Goal: Information Seeking & Learning: Compare options

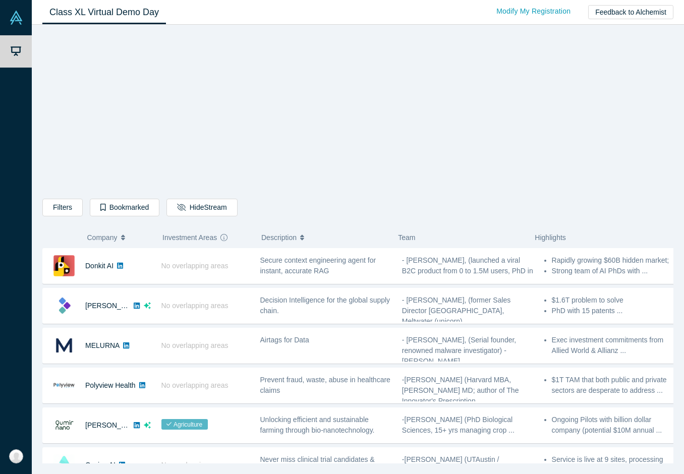
drag, startPoint x: 121, startPoint y: 267, endPoint x: 218, endPoint y: 162, distance: 142.8
click at [121, 267] on icon at bounding box center [120, 265] width 6 height 7
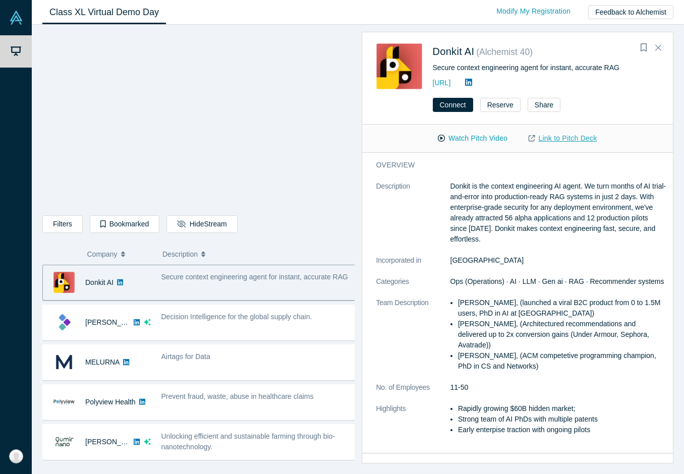
click at [553, 138] on link "Link to Pitch Deck" at bounding box center [562, 139] width 89 height 18
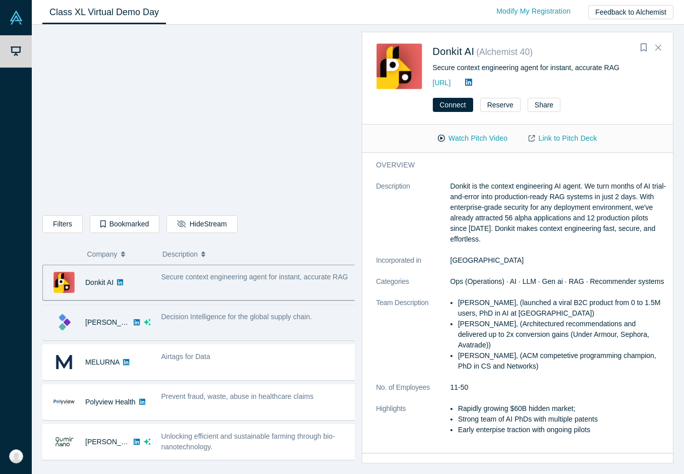
click at [228, 318] on div "Decision Intelligence for the global supply chain." at bounding box center [259, 323] width 206 height 32
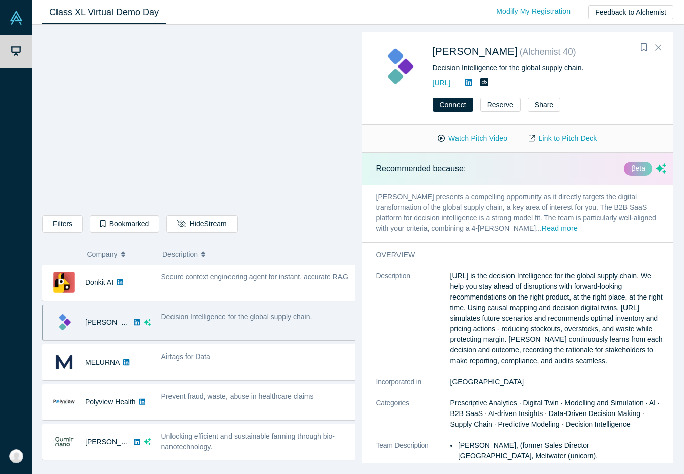
click at [233, 300] on div "Donkit AI No overlapping areas Secure context engineering agent for instant, ac…" at bounding box center [202, 283] width 320 height 36
click at [234, 318] on div "Decision Intelligence for the global supply chain." at bounding box center [259, 323] width 206 height 32
click at [547, 138] on link "Link to Pitch Deck" at bounding box center [562, 139] width 89 height 18
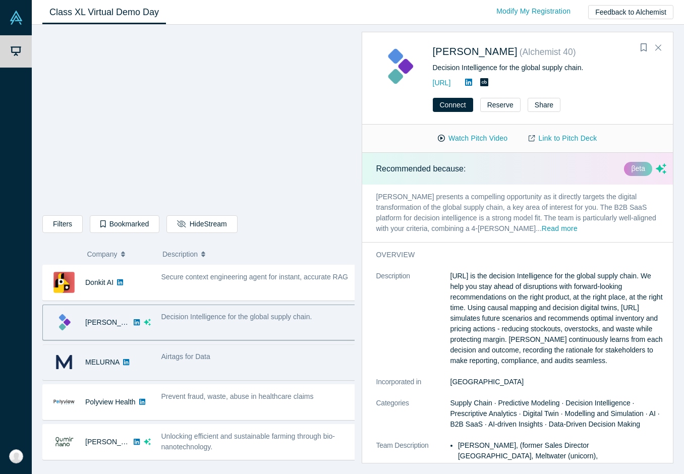
click at [218, 318] on div "Airtags for Data" at bounding box center [258, 356] width 195 height 11
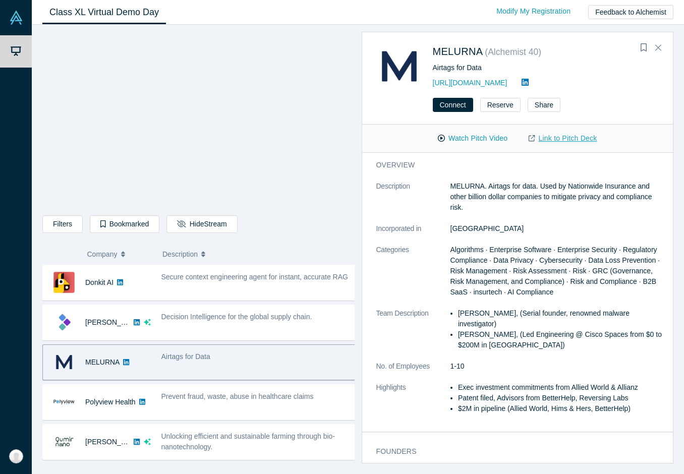
click at [546, 138] on link "Link to Pitch Deck" at bounding box center [562, 139] width 89 height 18
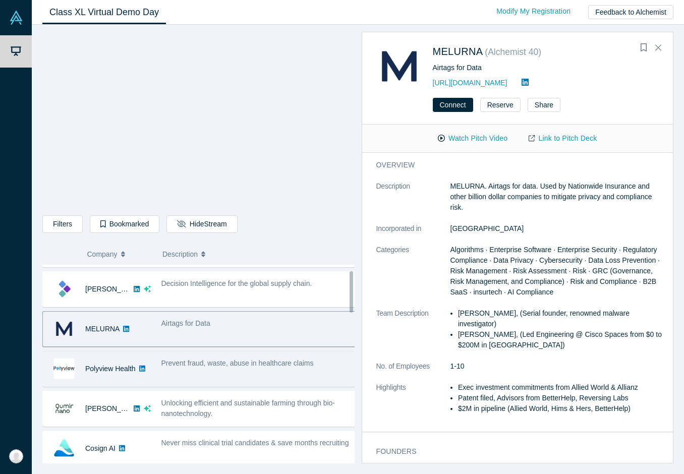
scroll to position [50, 0]
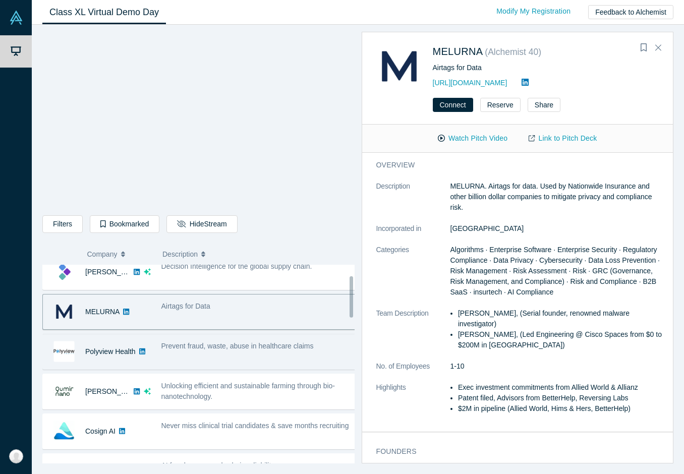
click at [228, 318] on div "Prevent fraud, waste, abuse in healthcare claims" at bounding box center [259, 352] width 206 height 32
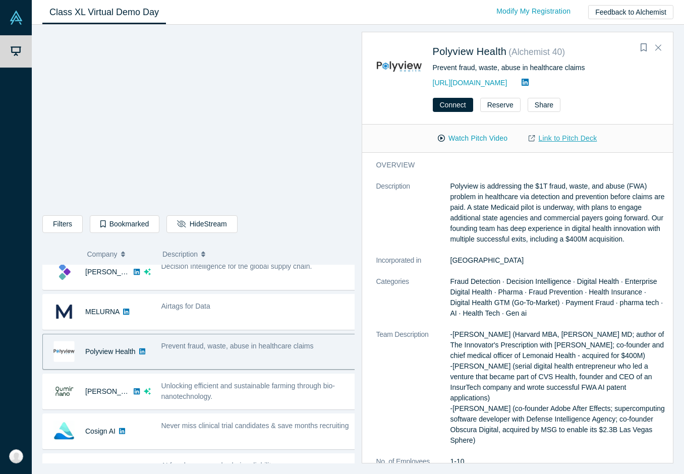
click at [534, 138] on icon at bounding box center [532, 138] width 6 height 7
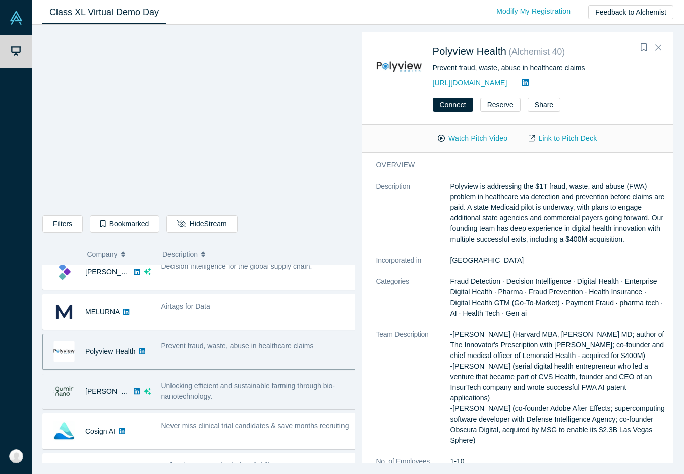
click at [208, 318] on span "Unlocking efficient and sustainable farming through bio-nanotechnology." at bounding box center [248, 391] width 174 height 19
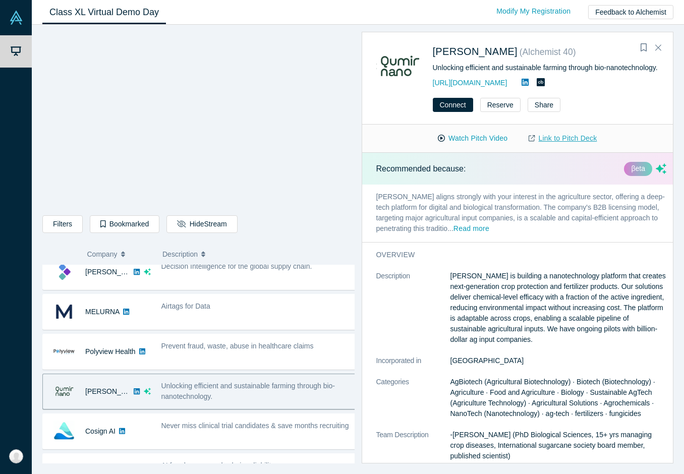
click at [559, 147] on link "Link to Pitch Deck" at bounding box center [562, 139] width 89 height 18
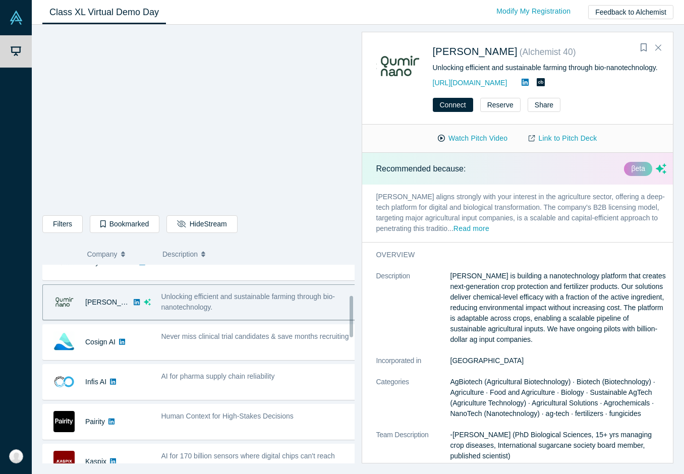
scroll to position [151, 0]
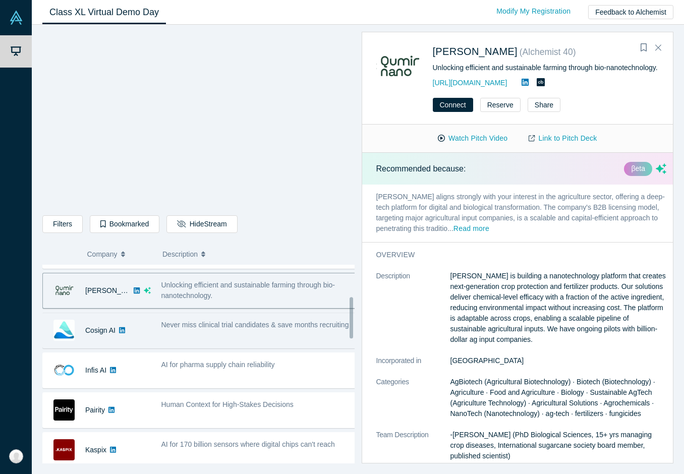
click at [224, 318] on span "Never miss clinical trial candidates & save months recruiting" at bounding box center [255, 325] width 188 height 8
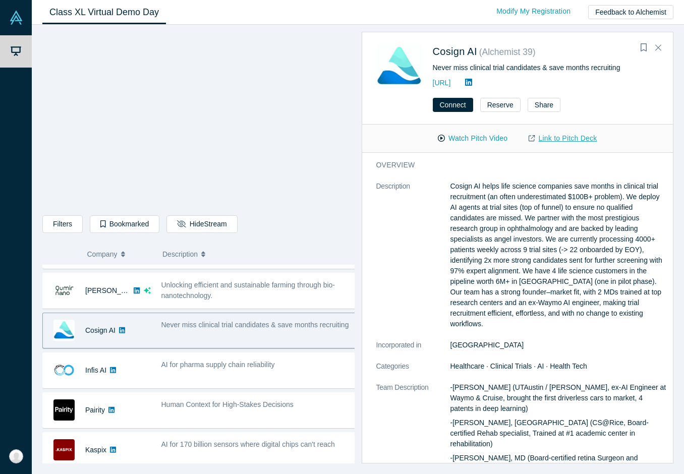
click at [570, 136] on link "Link to Pitch Deck" at bounding box center [562, 139] width 89 height 18
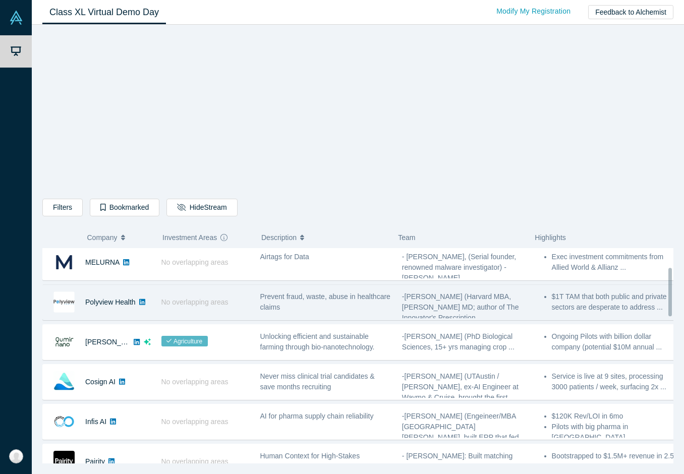
scroll to position [101, 0]
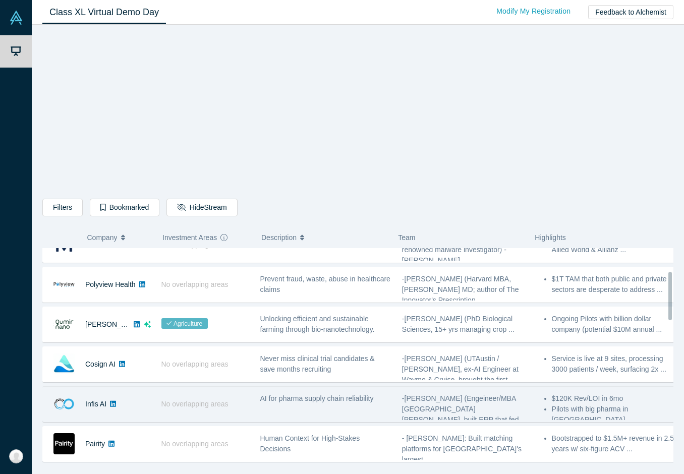
click at [275, 391] on div "AI for pharma supply chain reliability" at bounding box center [326, 404] width 142 height 32
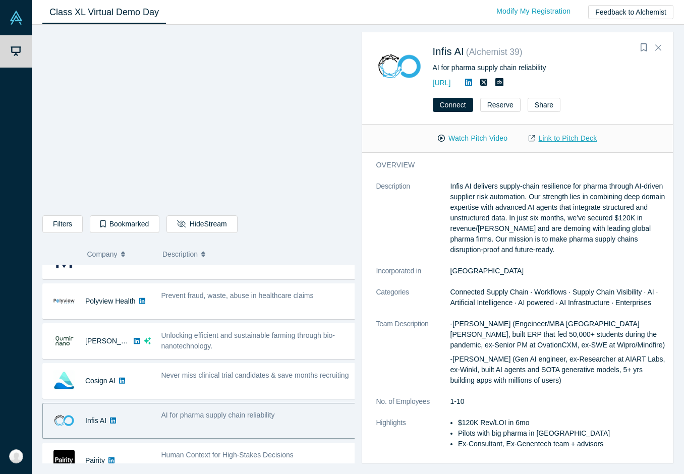
click at [558, 137] on link "Link to Pitch Deck" at bounding box center [562, 139] width 89 height 18
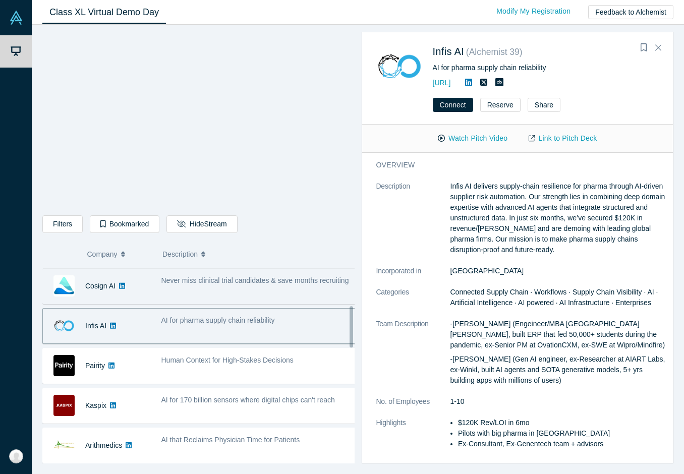
scroll to position [202, 0]
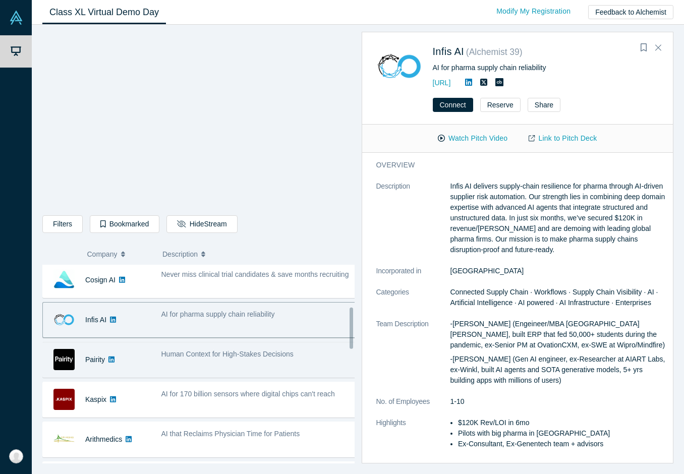
click at [210, 365] on div "Human Context for High-Stakes Decisions" at bounding box center [259, 360] width 206 height 32
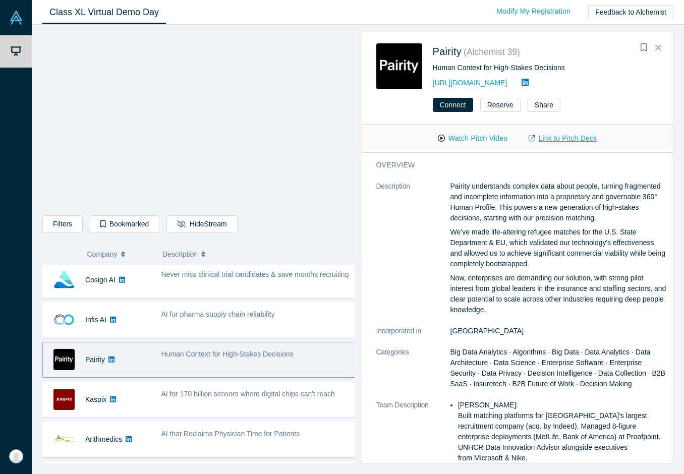
click at [556, 137] on link "Link to Pitch Deck" at bounding box center [562, 139] width 89 height 18
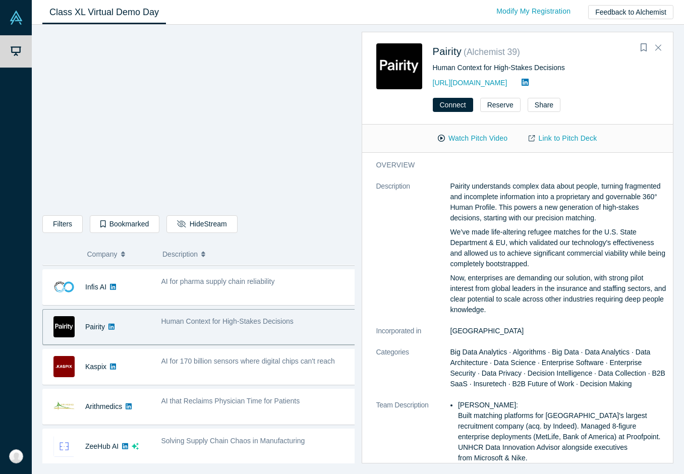
scroll to position [252, 0]
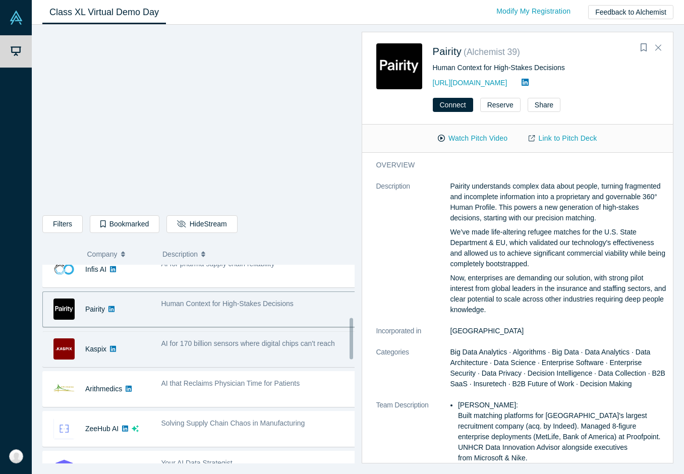
click at [244, 352] on div "AI for 170 billion sensors where digital chips can't reach" at bounding box center [259, 349] width 206 height 32
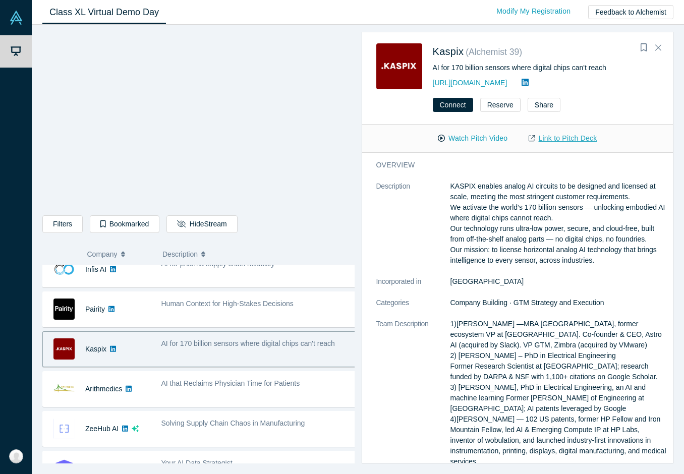
click at [567, 136] on link "Link to Pitch Deck" at bounding box center [562, 139] width 89 height 18
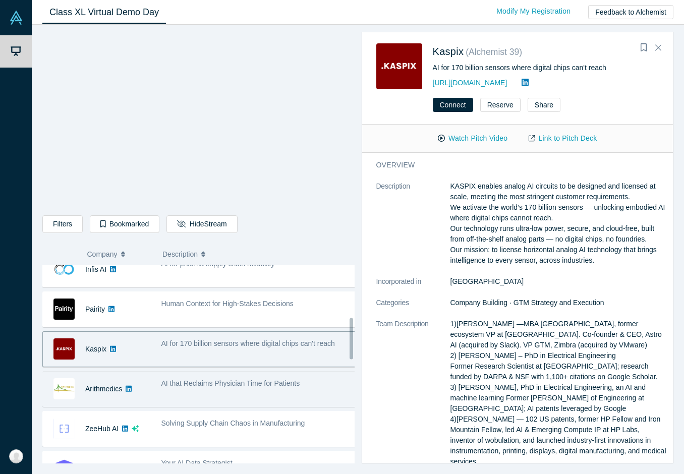
click at [175, 400] on div "AI that Reclaims Physician Time for Patients" at bounding box center [259, 389] width 206 height 32
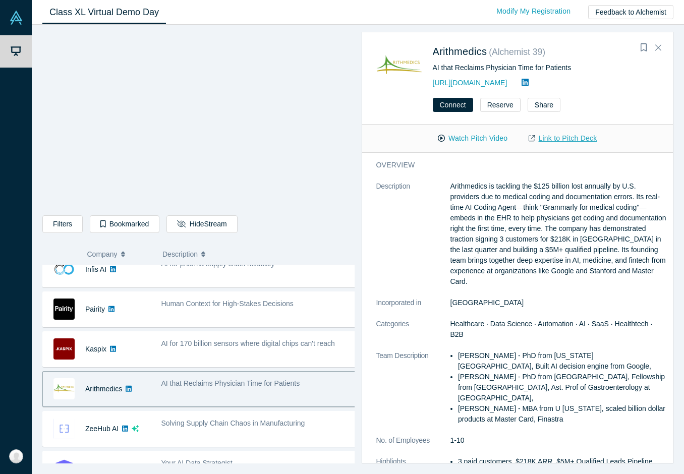
click at [590, 142] on link "Link to Pitch Deck" at bounding box center [562, 139] width 89 height 18
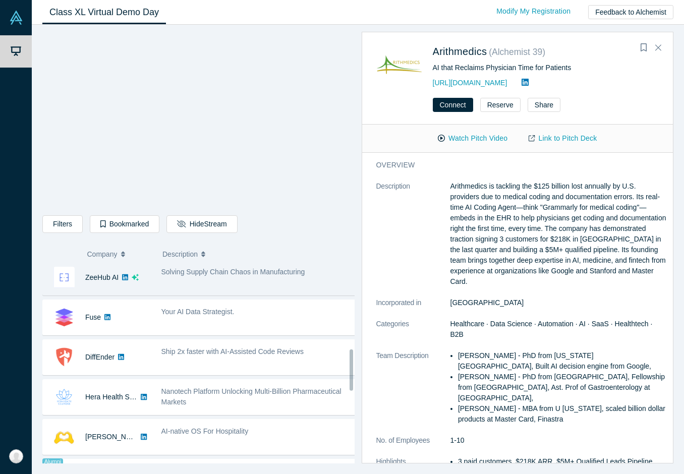
click at [232, 285] on div "Solving Supply Chain Chaos in Manufacturing" at bounding box center [259, 278] width 206 height 32
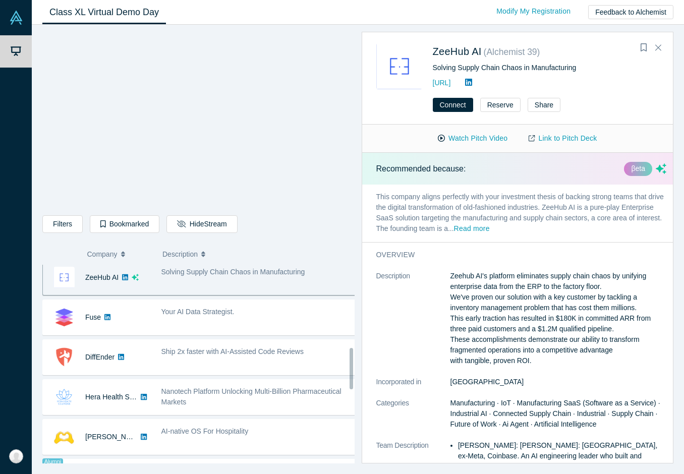
scroll to position [396, 0]
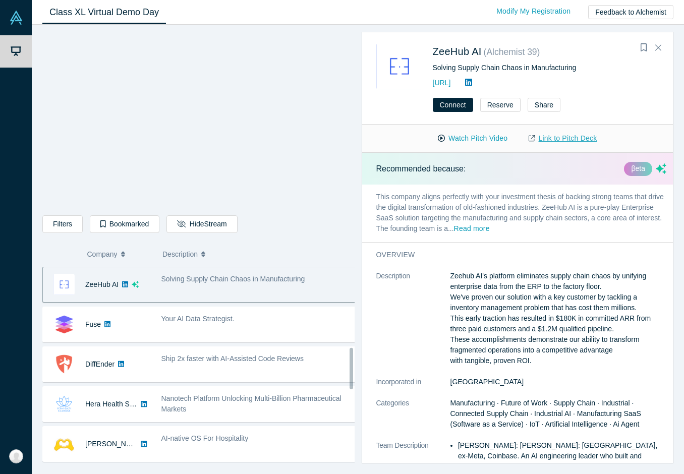
click at [547, 138] on link "Link to Pitch Deck" at bounding box center [562, 139] width 89 height 18
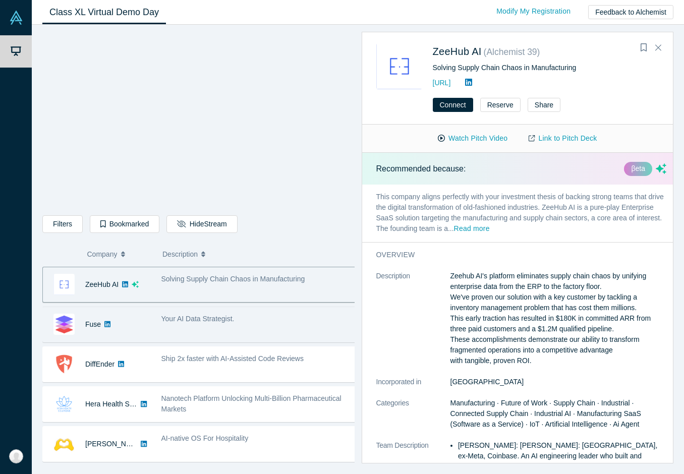
click at [208, 329] on div "Your AI Data Strategist." at bounding box center [259, 325] width 206 height 32
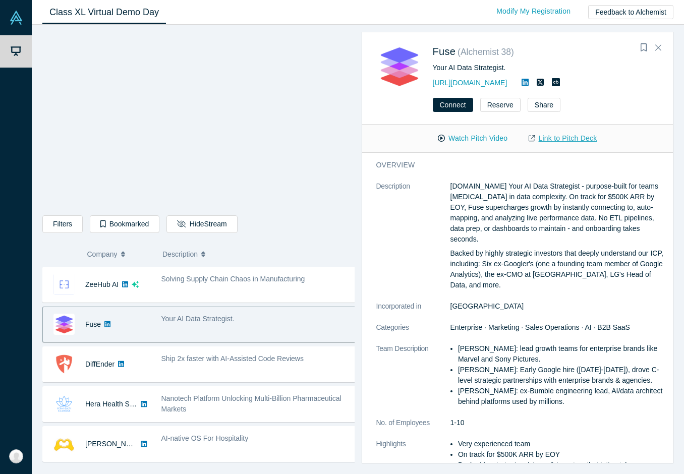
click at [549, 142] on link "Link to Pitch Deck" at bounding box center [562, 139] width 89 height 18
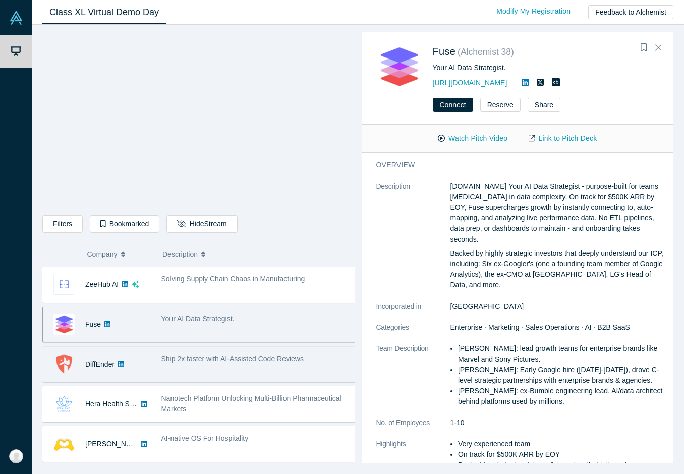
click at [232, 368] on div "Ship 2x faster with AI-Assisted Code Reviews" at bounding box center [259, 364] width 206 height 32
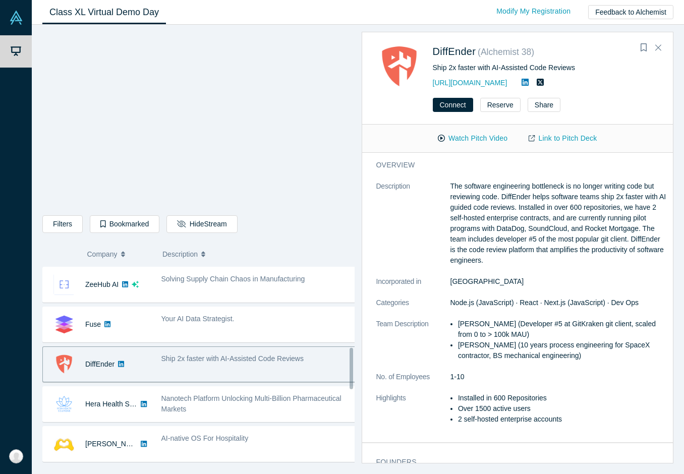
click at [579, 139] on link "Link to Pitch Deck" at bounding box center [562, 139] width 89 height 18
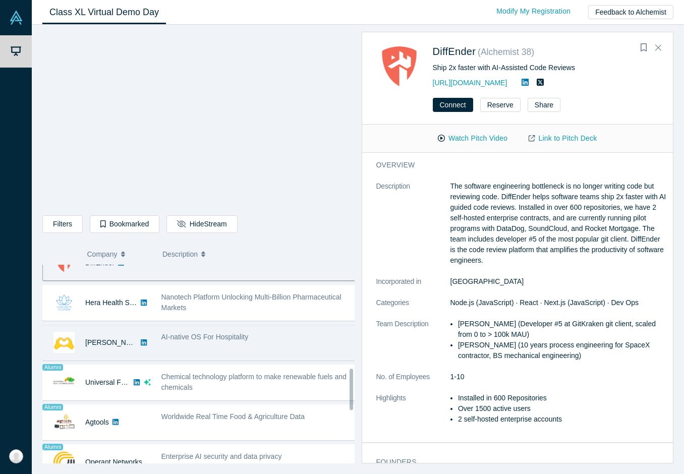
scroll to position [497, 0]
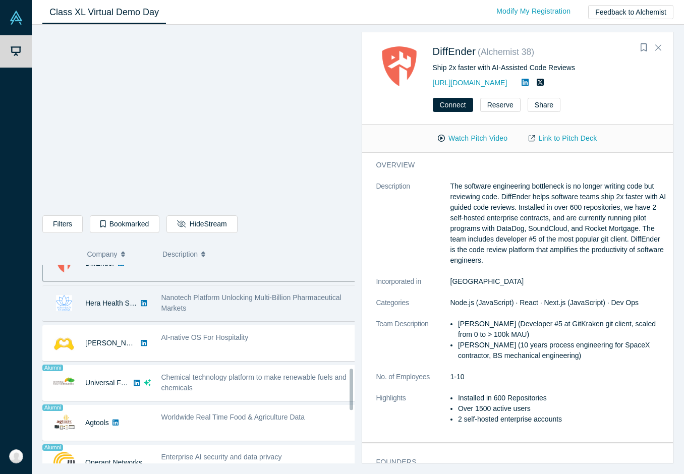
click at [212, 301] on div "Nanotech Platform Unlocking Multi-Billion Pharmaceutical Markets" at bounding box center [258, 302] width 195 height 21
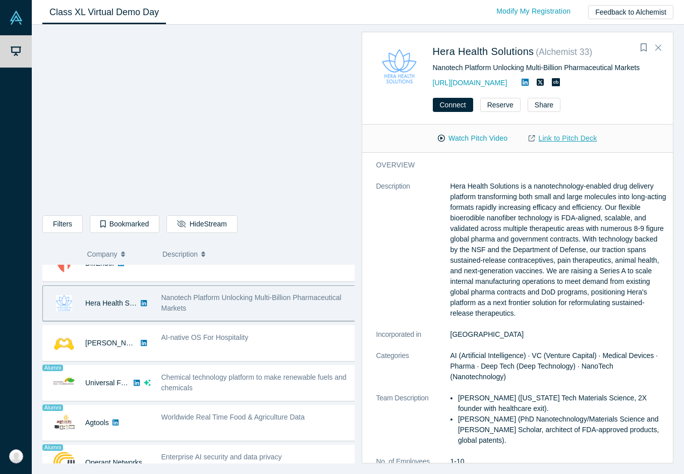
click at [563, 135] on link "Link to Pitch Deck" at bounding box center [562, 139] width 89 height 18
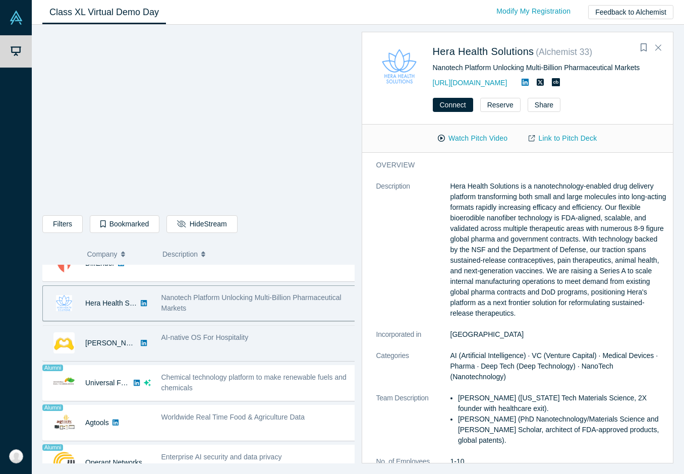
drag, startPoint x: 216, startPoint y: 348, endPoint x: 233, endPoint y: 337, distance: 20.0
click at [216, 348] on div "AI-native OS For Hospitality" at bounding box center [259, 343] width 206 height 32
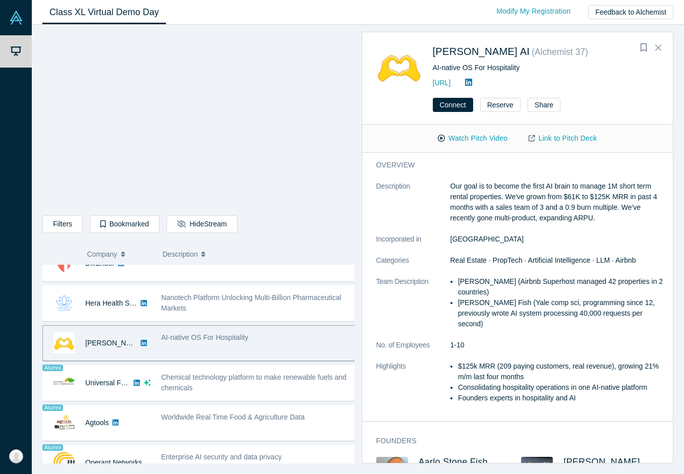
click at [237, 336] on span "AI-native OS For Hospitality" at bounding box center [204, 337] width 87 height 8
click at [563, 136] on link "Link to Pitch Deck" at bounding box center [562, 139] width 89 height 18
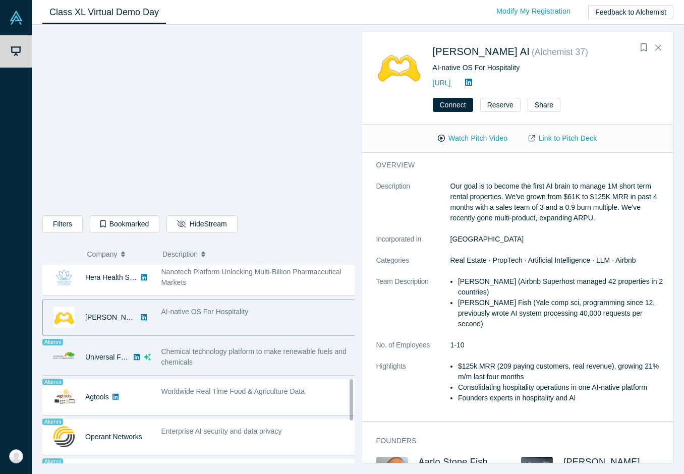
scroll to position [548, 0]
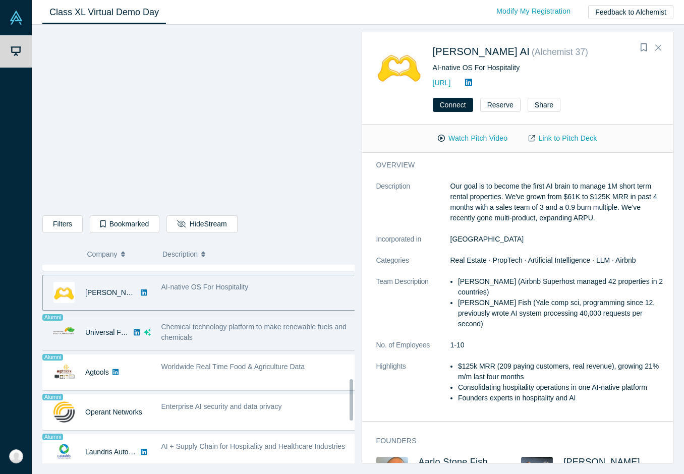
click at [215, 335] on div "Chemical technology platform to make renewable fuels and chemicals" at bounding box center [258, 332] width 195 height 21
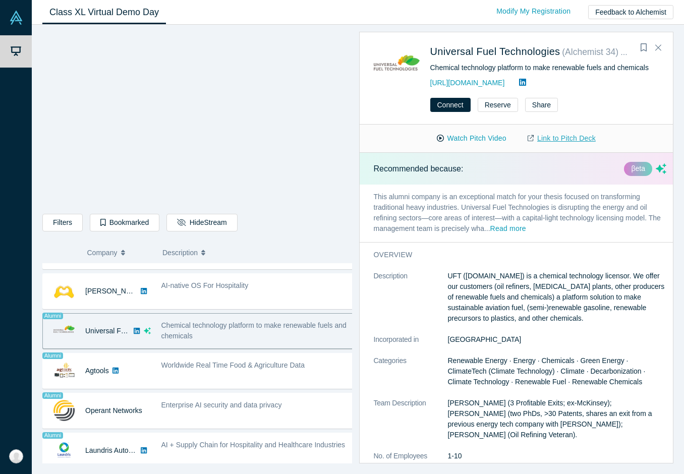
click at [550, 136] on link "Link to Pitch Deck" at bounding box center [561, 139] width 89 height 18
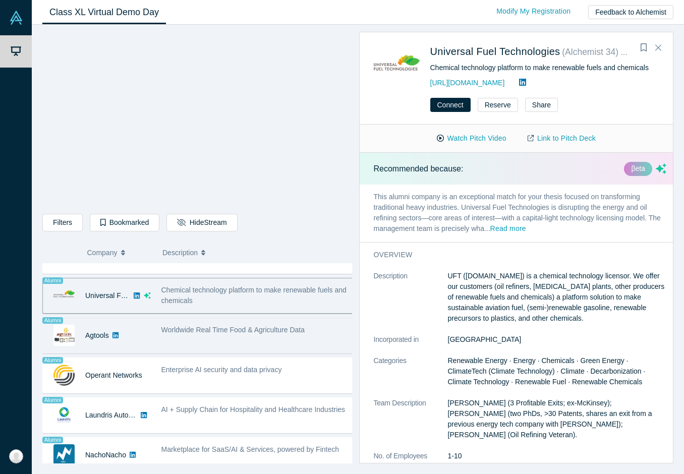
scroll to position [598, 0]
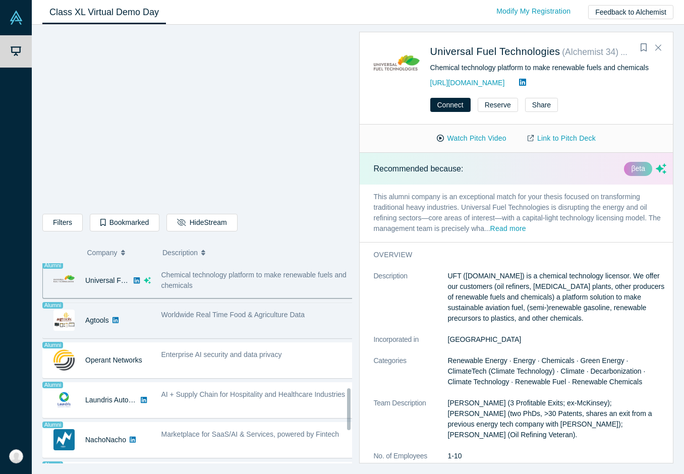
click at [217, 320] on div "Worldwide Real Time Food & Agriculture Data" at bounding box center [257, 321] width 203 height 32
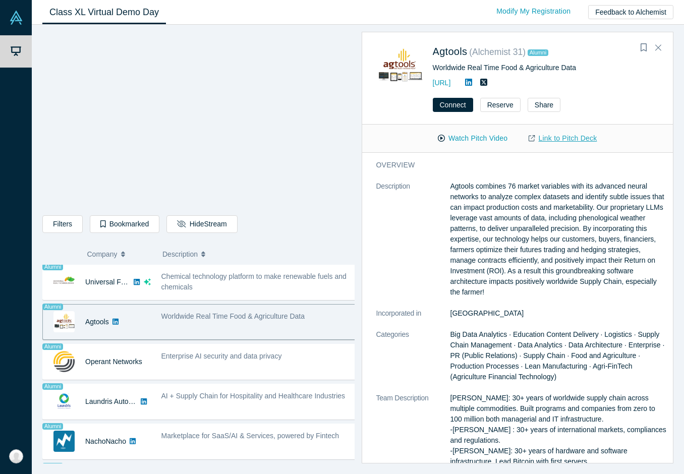
click at [559, 137] on link "Link to Pitch Deck" at bounding box center [562, 139] width 89 height 18
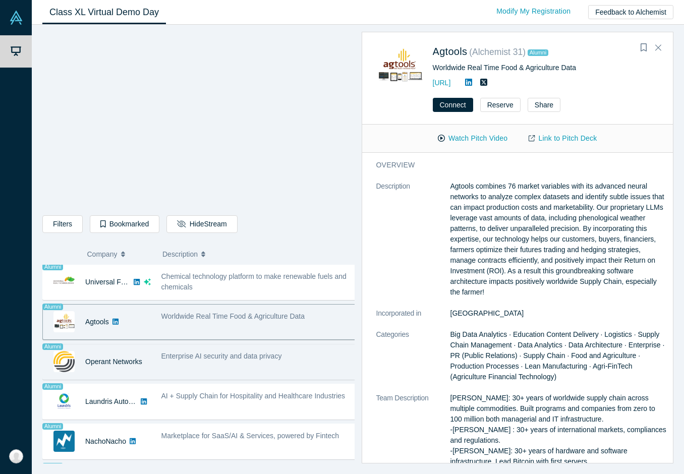
click at [185, 367] on div "Enterprise AI security and data privacy" at bounding box center [259, 362] width 206 height 32
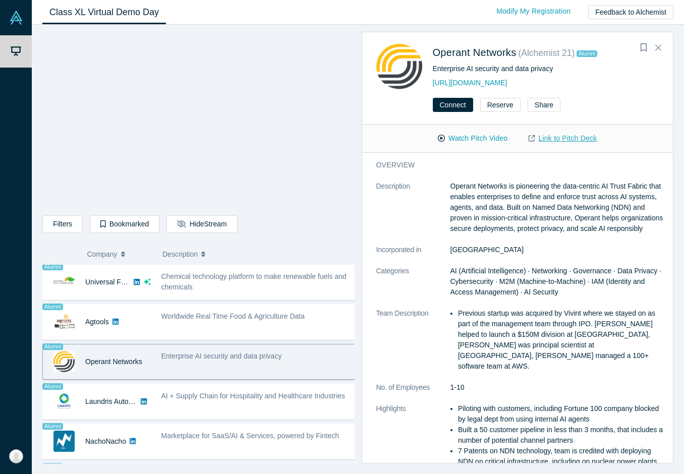
click at [572, 139] on link "Link to Pitch Deck" at bounding box center [562, 139] width 89 height 18
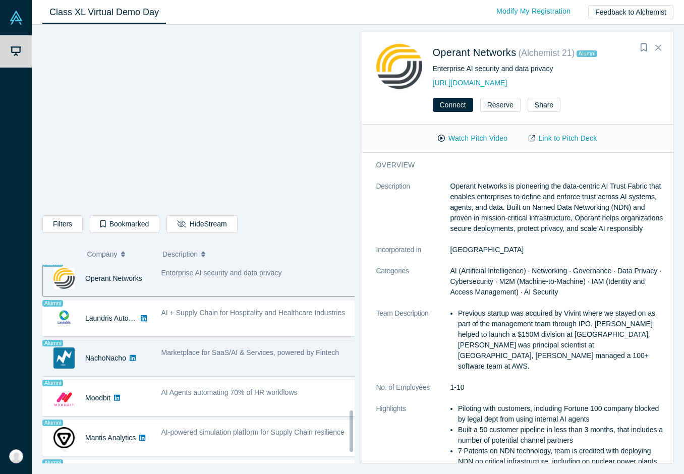
scroll to position [699, 0]
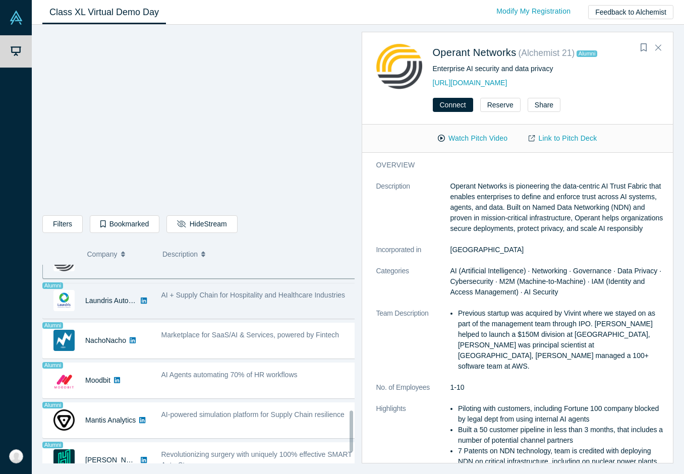
click at [217, 301] on div "AI + Supply Chain for Hospitality and Healthcare Industries" at bounding box center [259, 301] width 206 height 32
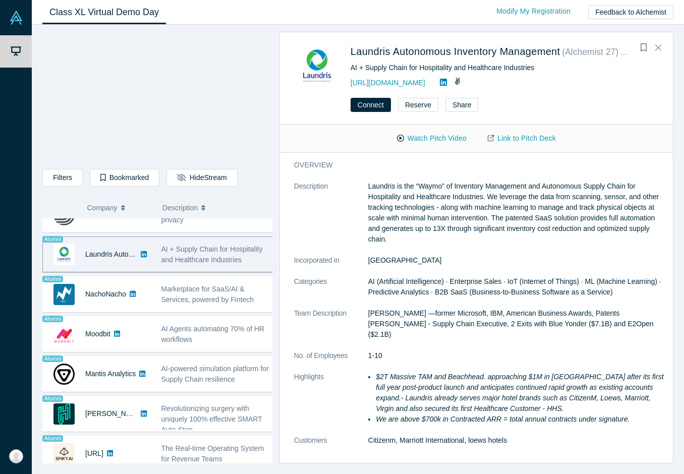
click at [165, 258] on span "AI + Supply Chain for Hospitality and Healthcare Industries" at bounding box center [211, 254] width 101 height 19
click at [520, 140] on link "Link to Pitch Deck" at bounding box center [521, 139] width 89 height 18
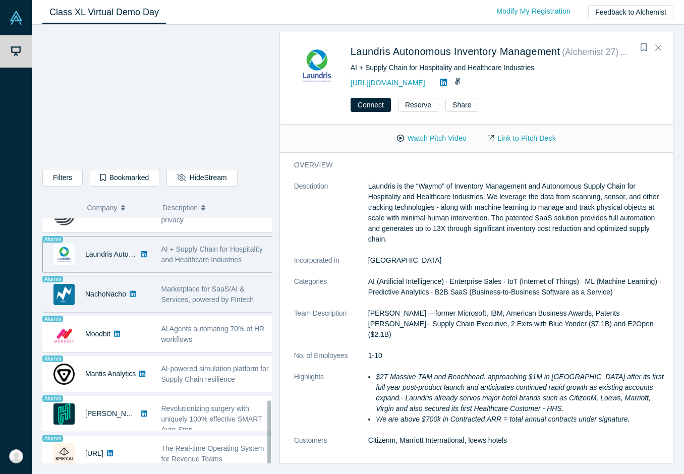
click at [166, 294] on span "Marketplace for SaaS/AI & Services, powered by Fintech" at bounding box center [207, 294] width 93 height 19
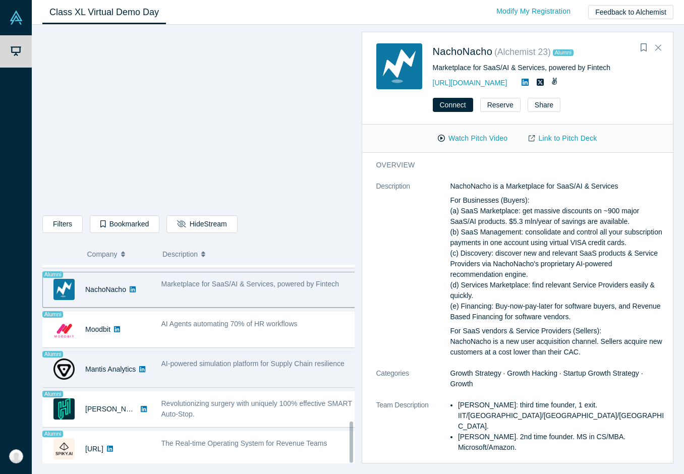
scroll to position [752, 0]
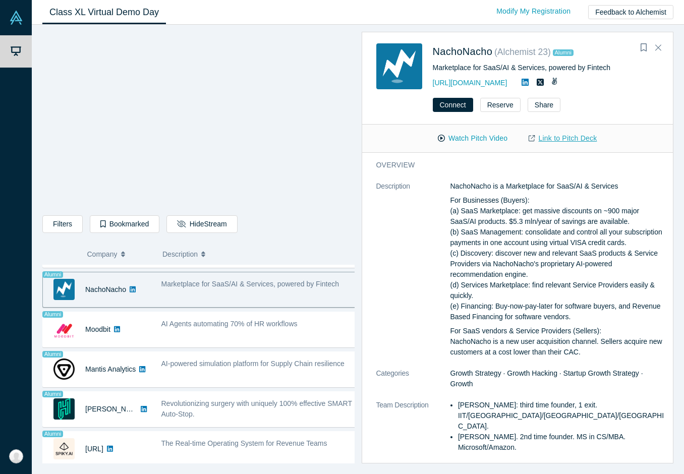
click at [551, 138] on link "Link to Pitch Deck" at bounding box center [562, 139] width 89 height 18
click at [577, 142] on link "Link to Pitch Deck" at bounding box center [562, 139] width 89 height 18
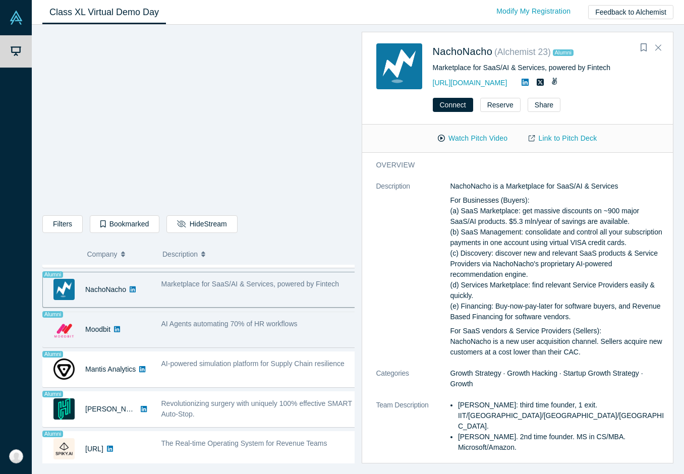
click at [154, 329] on div "Alumni Moodbit" at bounding box center [99, 329] width 113 height 35
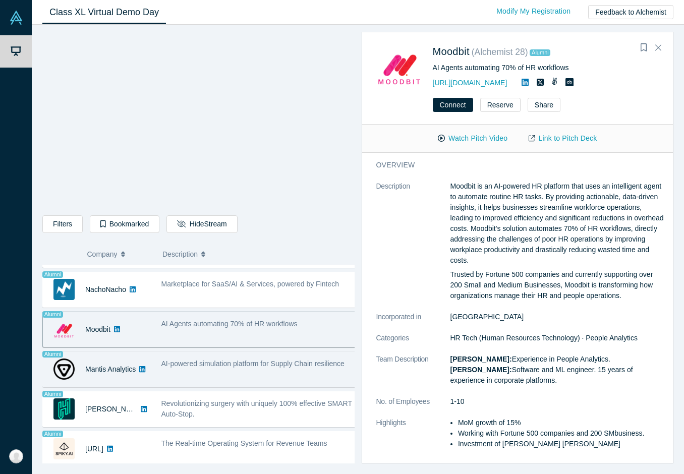
click at [197, 370] on div "AI-powered simulation platform for Supply Chain resilience" at bounding box center [259, 370] width 206 height 32
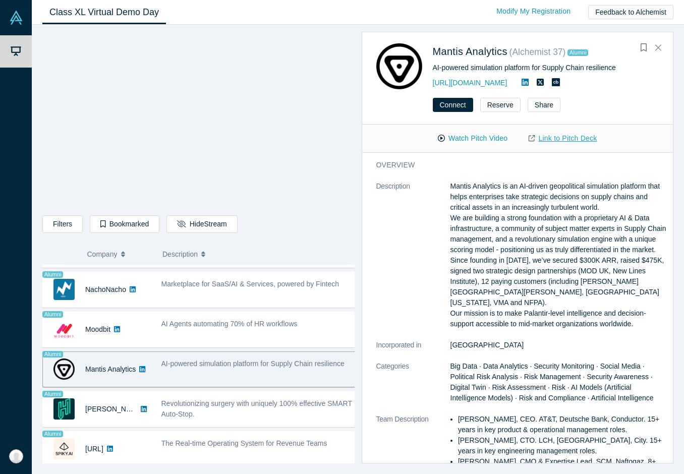
click at [549, 137] on link "Link to Pitch Deck" at bounding box center [562, 139] width 89 height 18
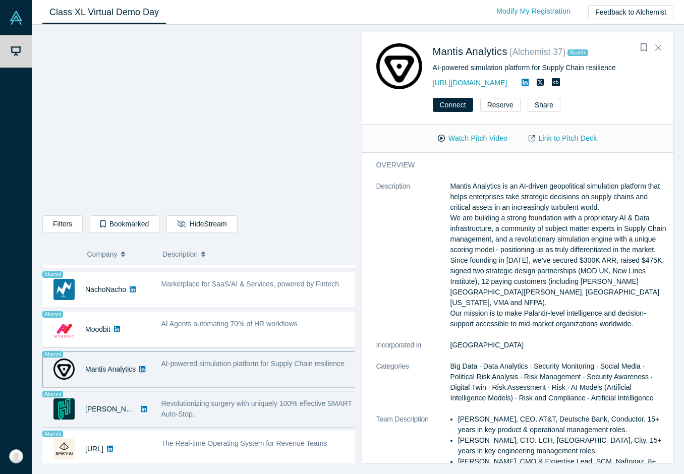
click at [199, 408] on span "Revolutionizing surgery with uniquely 100% effective SMART Auto-Stop." at bounding box center [256, 408] width 191 height 19
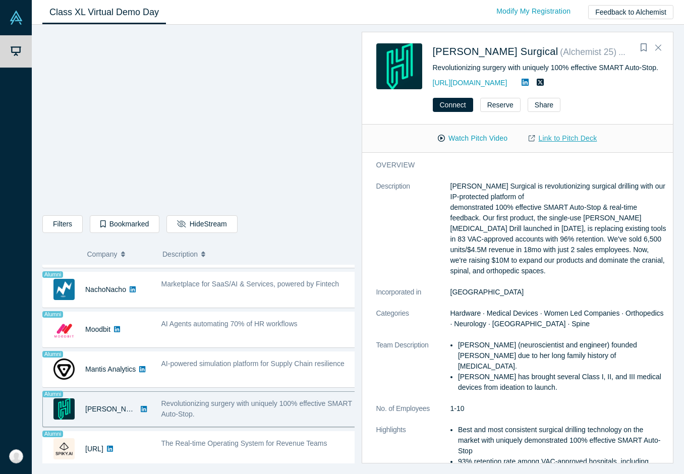
click at [555, 137] on link "Link to Pitch Deck" at bounding box center [562, 139] width 89 height 18
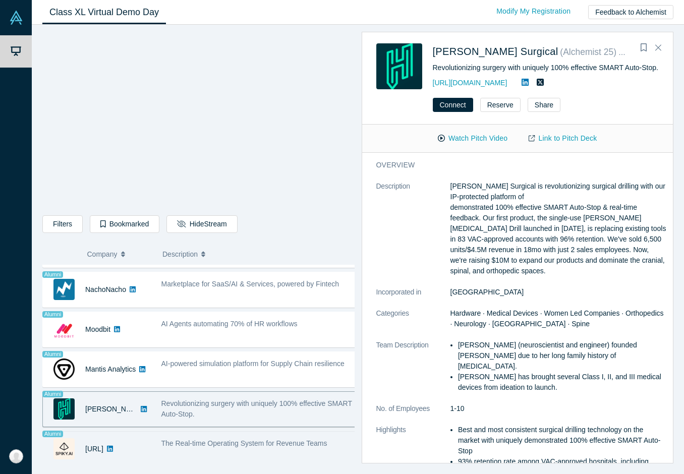
click at [167, 440] on span "The Real-time Operating System for Revenue Teams" at bounding box center [244, 443] width 166 height 8
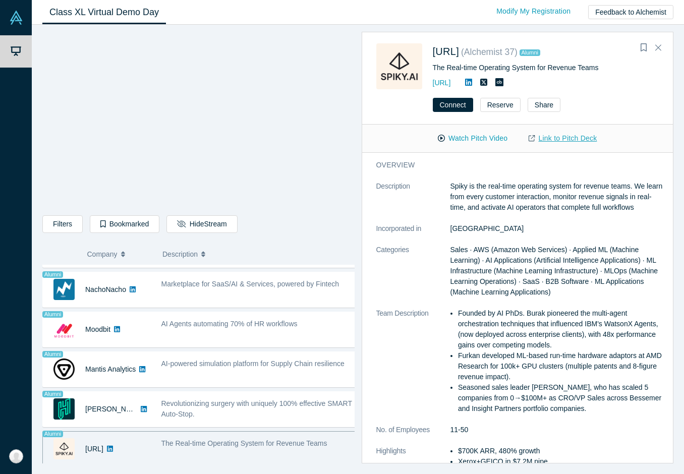
click at [565, 143] on link "Link to Pitch Deck" at bounding box center [562, 139] width 89 height 18
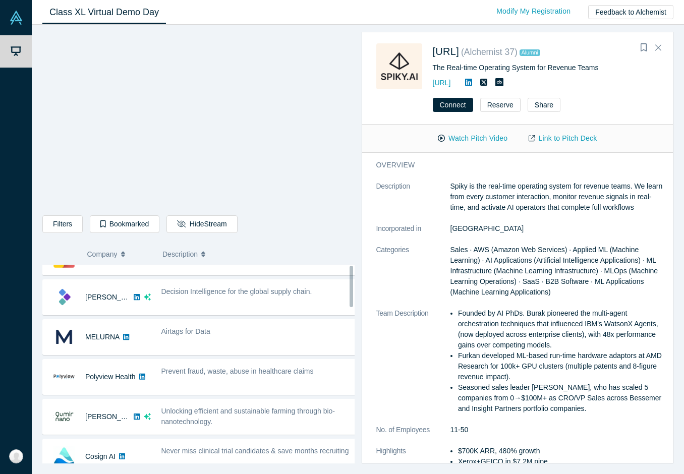
scroll to position [0, 0]
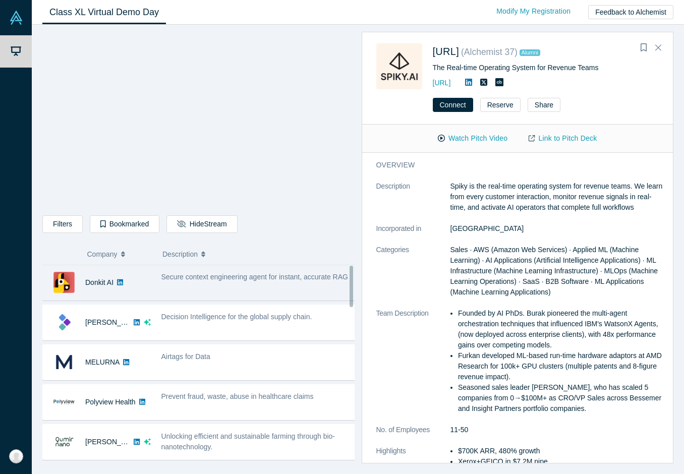
click at [230, 285] on div "Secure context engineering agent for instant, accurate RAG" at bounding box center [259, 283] width 206 height 32
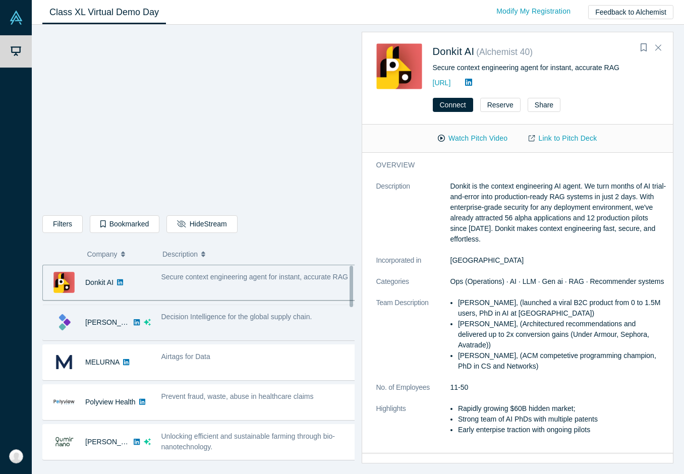
click at [180, 321] on span "Decision Intelligence for the global supply chain." at bounding box center [236, 317] width 151 height 8
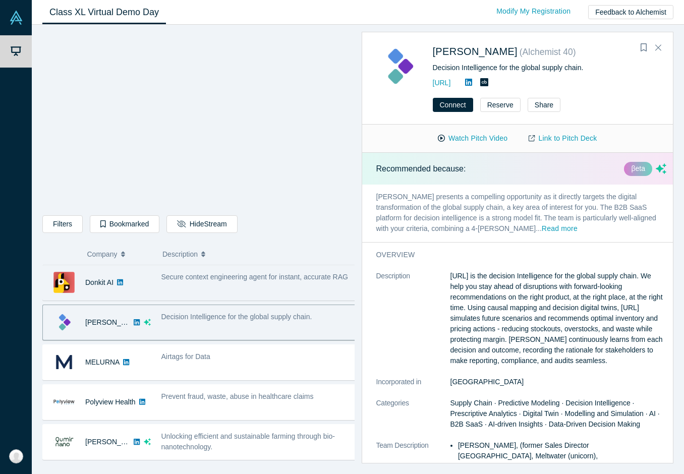
click at [170, 285] on div "Secure context engineering agent for instant, accurate RAG" at bounding box center [259, 283] width 206 height 32
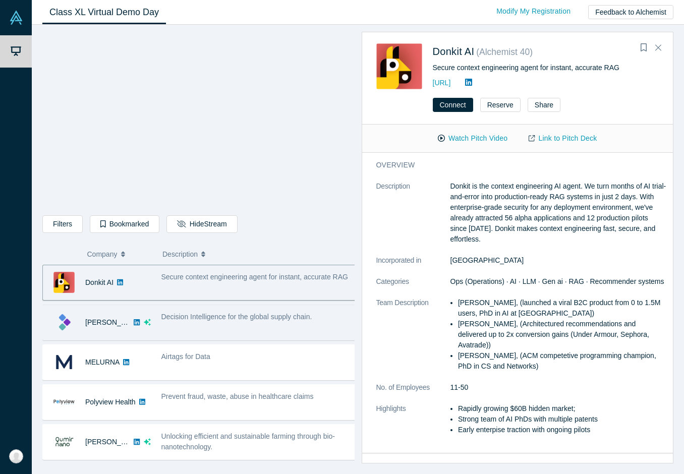
click at [160, 319] on div "Decision Intelligence for the global supply chain." at bounding box center [259, 323] width 206 height 32
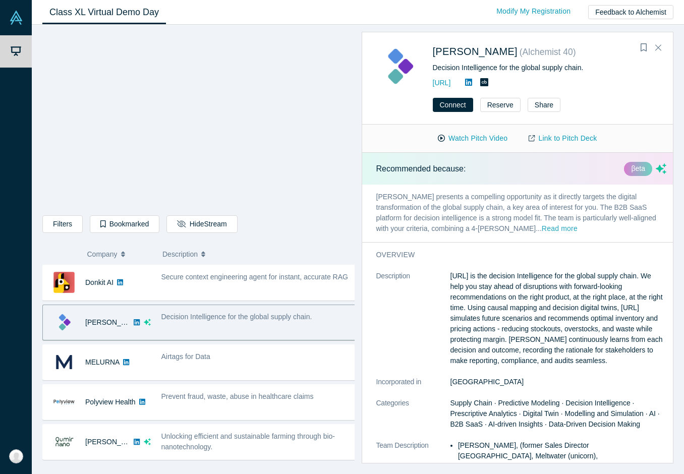
click at [542, 230] on button "Read more" at bounding box center [560, 229] width 36 height 12
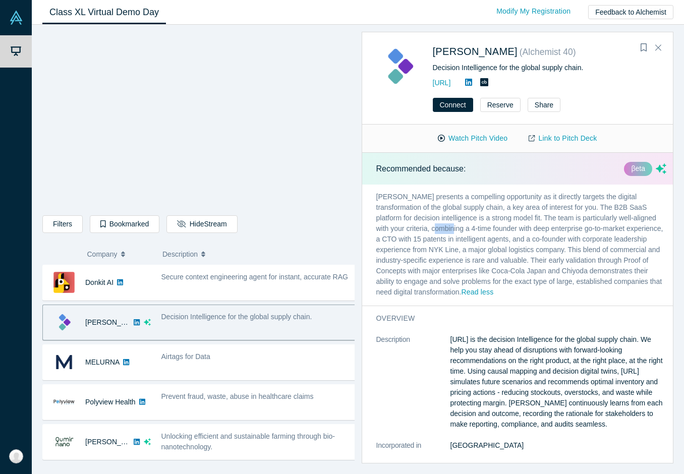
drag, startPoint x: 450, startPoint y: 229, endPoint x: 483, endPoint y: 234, distance: 32.7
click at [483, 234] on p "Kimaru AI presents a compelling opportunity as it directly targets the digital …" at bounding box center [521, 245] width 319 height 121
click at [467, 214] on p "Kimaru AI presents a compelling opportunity as it directly targets the digital …" at bounding box center [521, 245] width 319 height 121
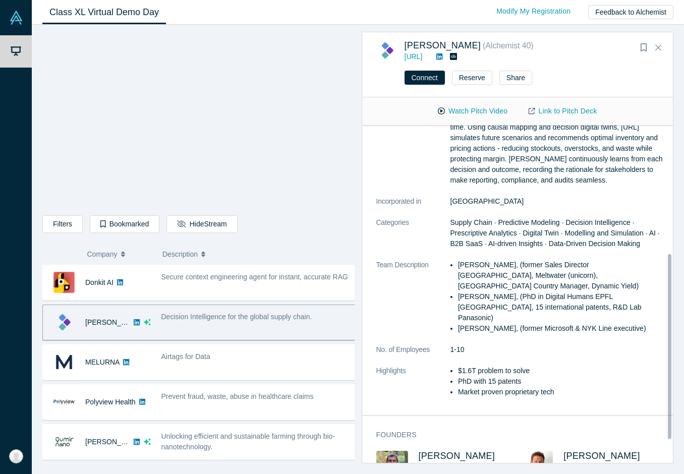
scroll to position [173, 0]
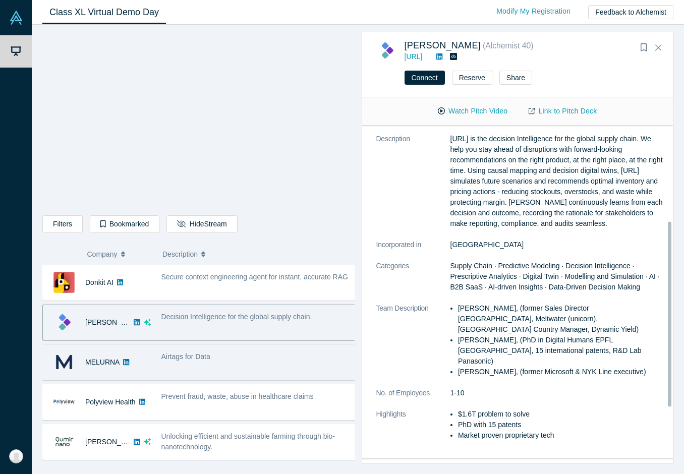
click at [244, 366] on div "Airtags for Data" at bounding box center [259, 362] width 206 height 32
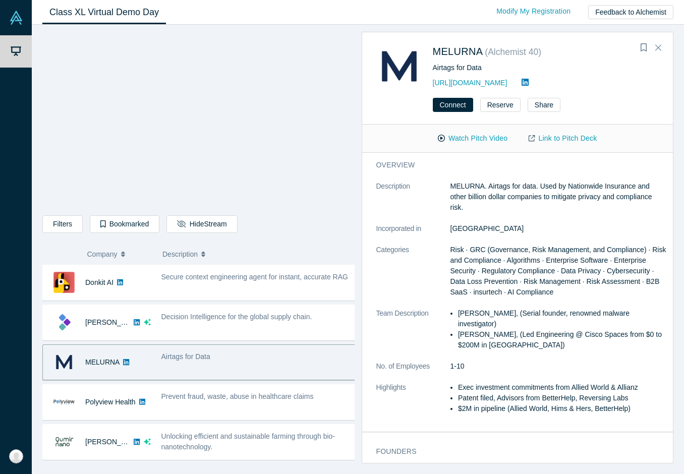
scroll to position [0, 0]
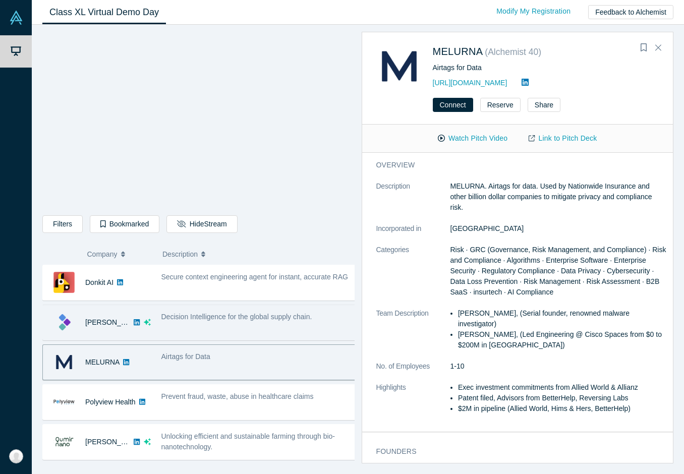
click at [259, 322] on div "Decision Intelligence for the global supply chain." at bounding box center [259, 323] width 206 height 32
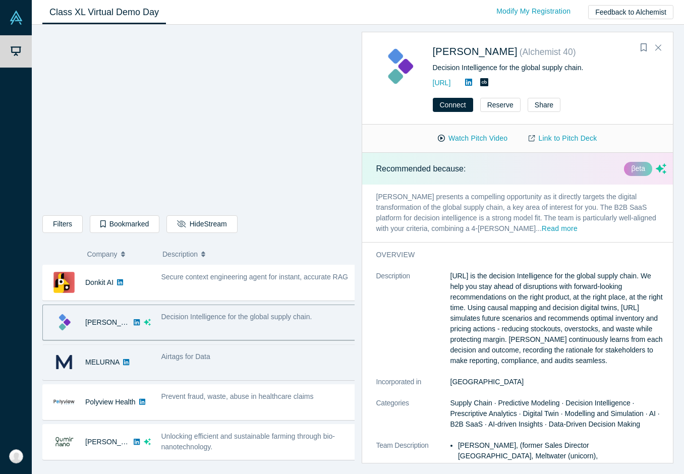
click at [257, 352] on div "Airtags for Data" at bounding box center [258, 356] width 195 height 11
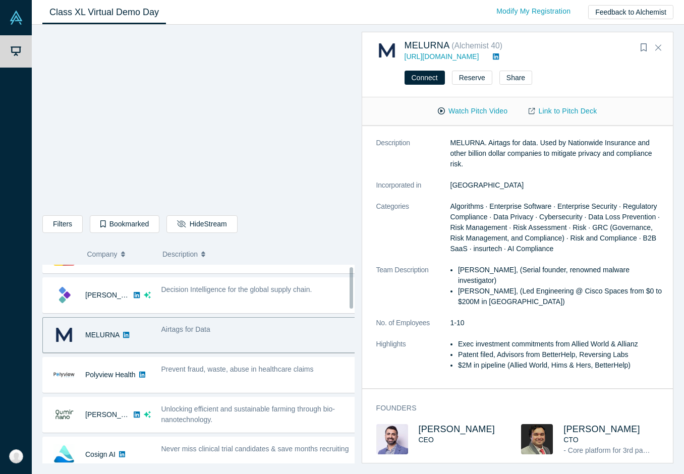
scroll to position [50, 0]
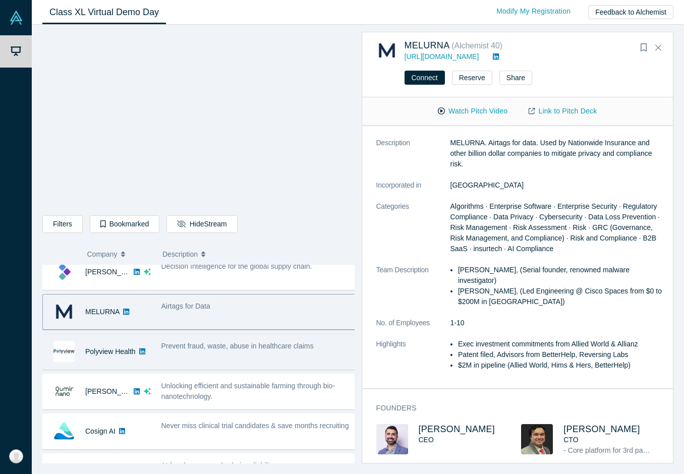
click at [284, 356] on div "Prevent fraud, waste, abuse in healthcare claims" at bounding box center [259, 352] width 206 height 32
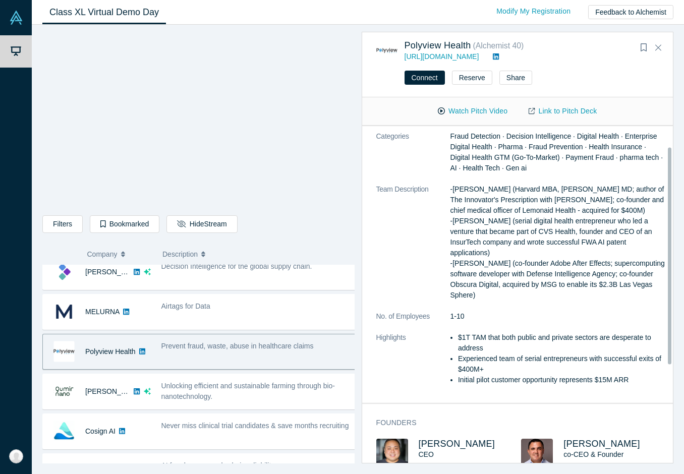
scroll to position [32, 0]
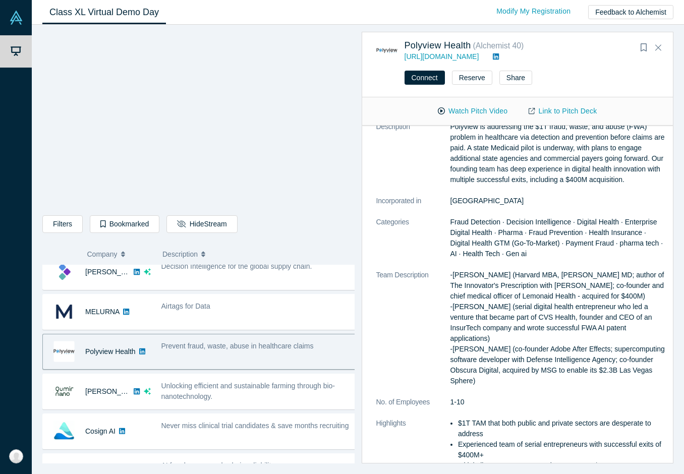
drag, startPoint x: 236, startPoint y: 388, endPoint x: 244, endPoint y: 370, distance: 20.3
click at [236, 388] on span "Unlocking efficient and sustainable farming through bio-nanotechnology." at bounding box center [248, 391] width 174 height 19
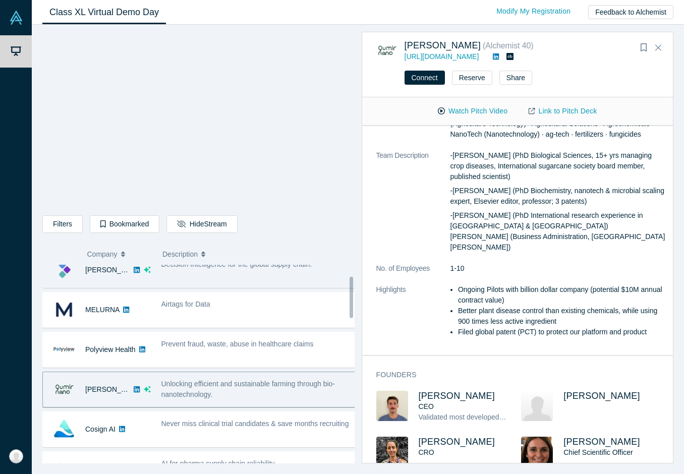
scroll to position [0, 0]
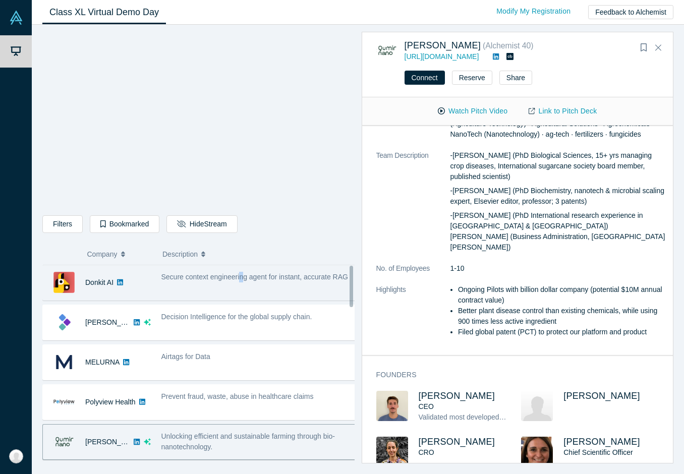
click at [240, 293] on div "Secure context engineering agent for instant, accurate RAG" at bounding box center [259, 283] width 206 height 32
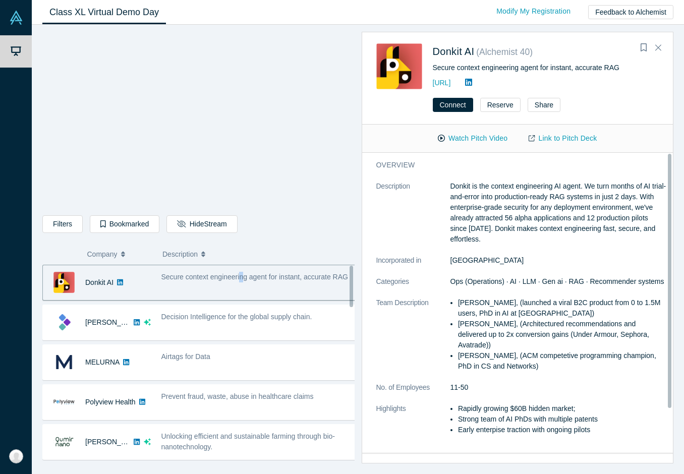
click at [241, 291] on div "Secure context engineering agent for instant, accurate RAG" at bounding box center [259, 283] width 206 height 32
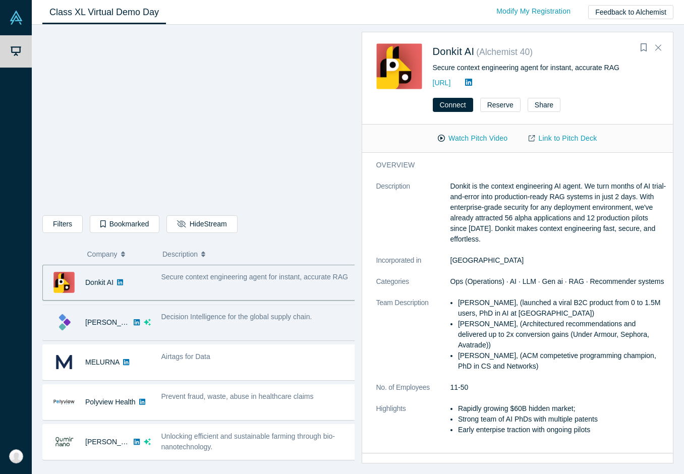
click at [244, 317] on span "Decision Intelligence for the global supply chain." at bounding box center [236, 317] width 151 height 8
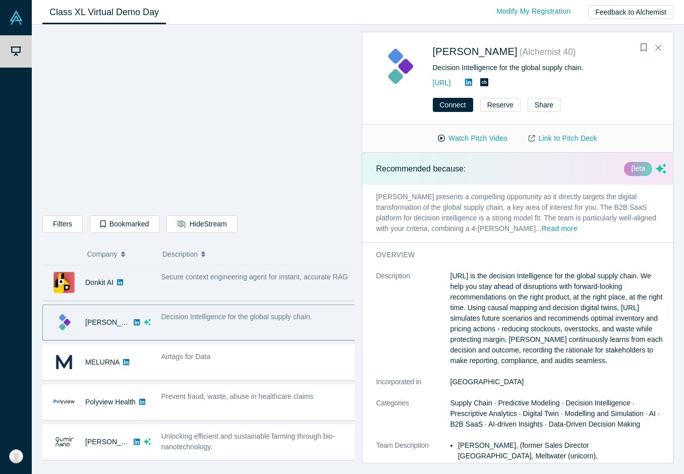
click at [240, 288] on div "Secure context engineering agent for instant, accurate RAG" at bounding box center [259, 283] width 206 height 32
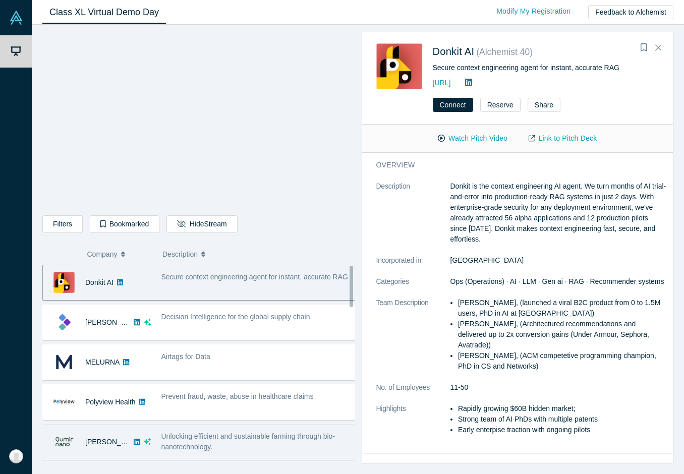
click at [210, 436] on span "Unlocking efficient and sustainable farming through bio-nanotechnology." at bounding box center [248, 441] width 174 height 19
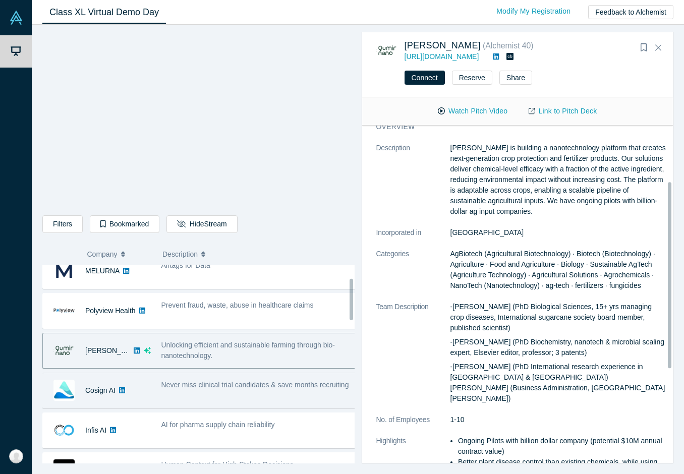
scroll to position [151, 0]
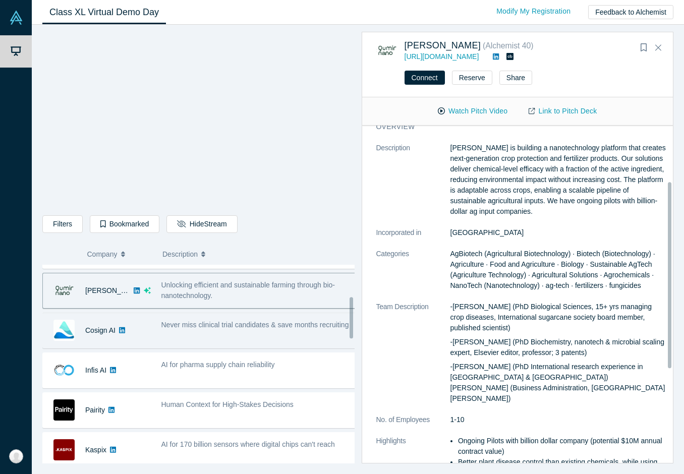
click at [203, 337] on div "Never miss clinical trial candidates & save months recruiting" at bounding box center [259, 331] width 206 height 32
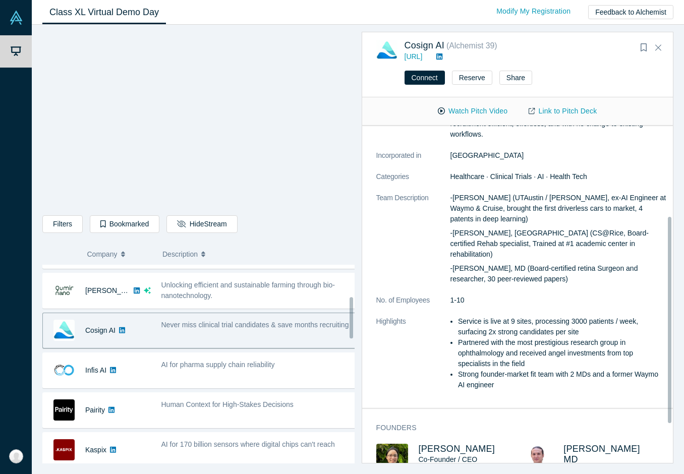
scroll to position [110, 0]
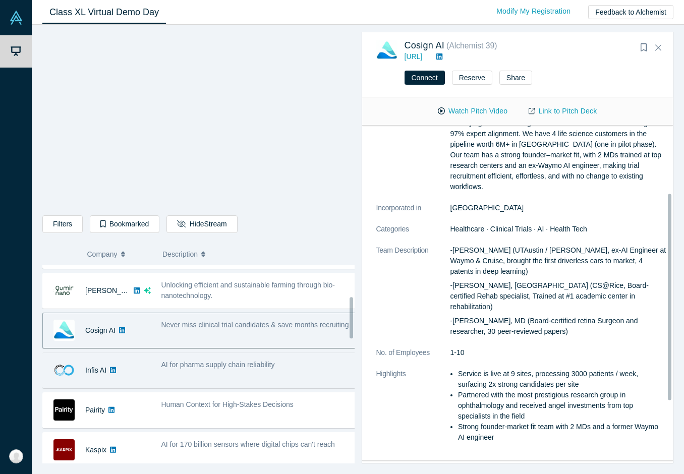
click at [204, 365] on span "AI for pharma supply chain reliability" at bounding box center [217, 365] width 113 height 8
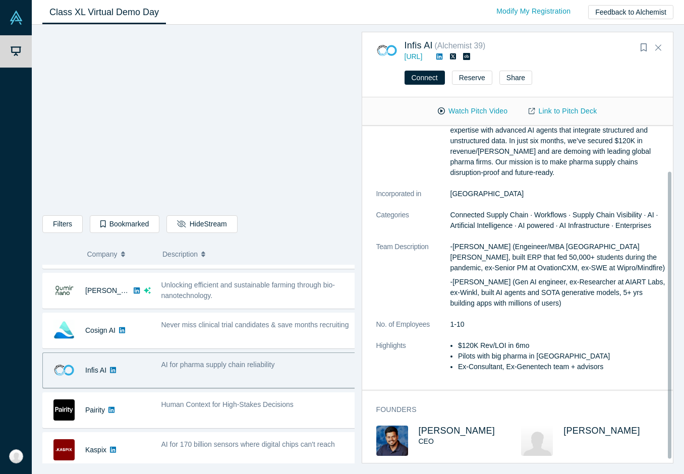
scroll to position [56, 0]
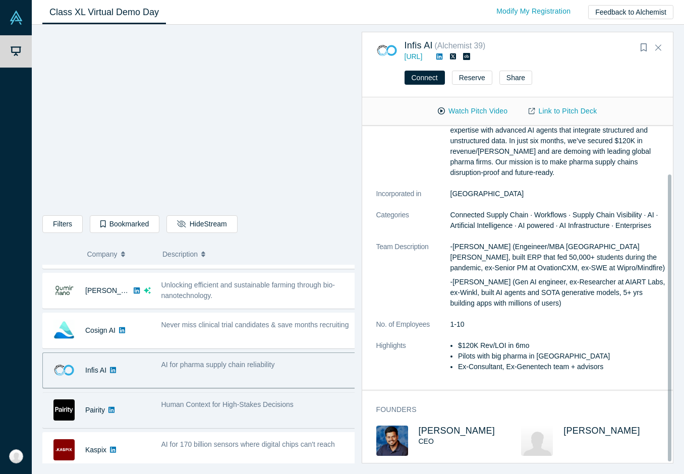
click at [213, 410] on div "Human Context for High-Stakes Decisions" at bounding box center [259, 410] width 206 height 32
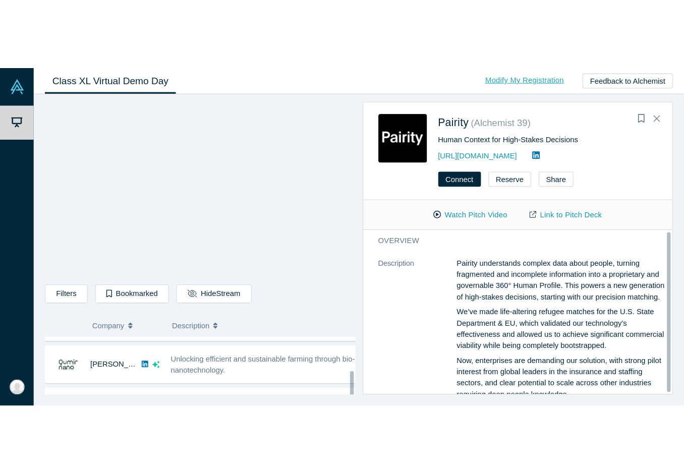
scroll to position [2, 0]
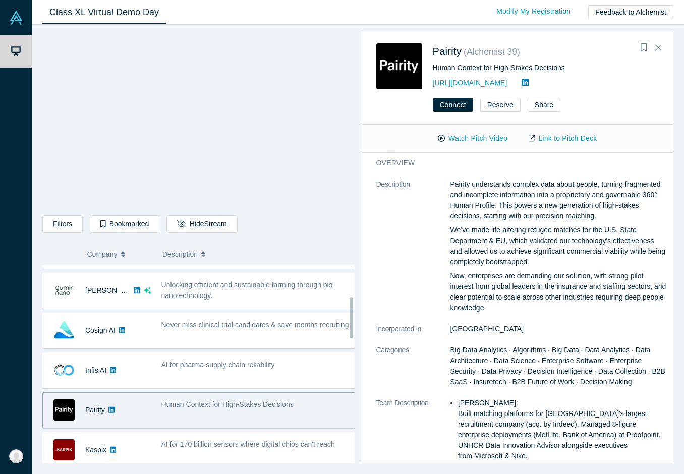
drag, startPoint x: 278, startPoint y: 447, endPoint x: 443, endPoint y: 284, distance: 231.8
click at [278, 447] on div "AI for 170 billion sensors where digital chips can't reach" at bounding box center [258, 444] width 195 height 11
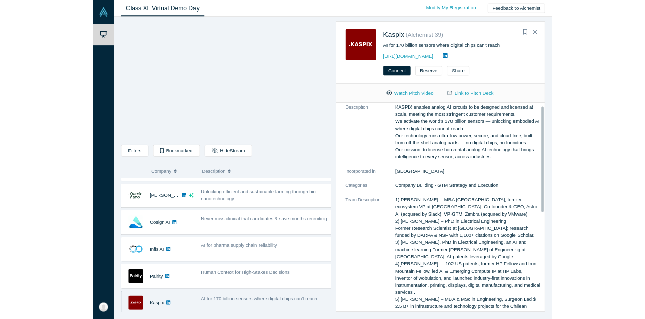
scroll to position [0, 0]
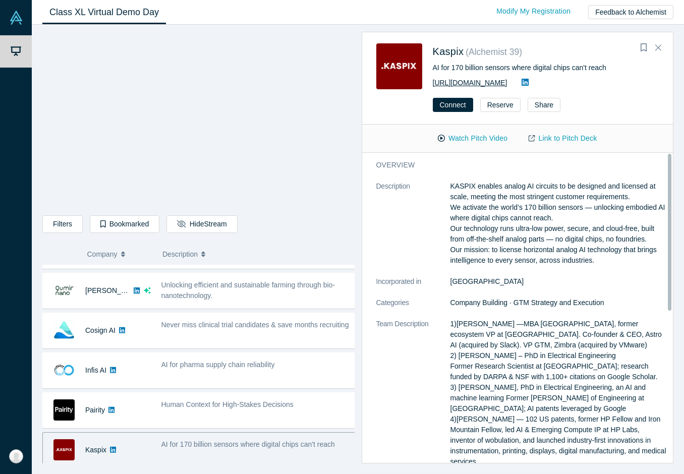
click at [453, 85] on link "http://kaspix.io" at bounding box center [470, 83] width 75 height 8
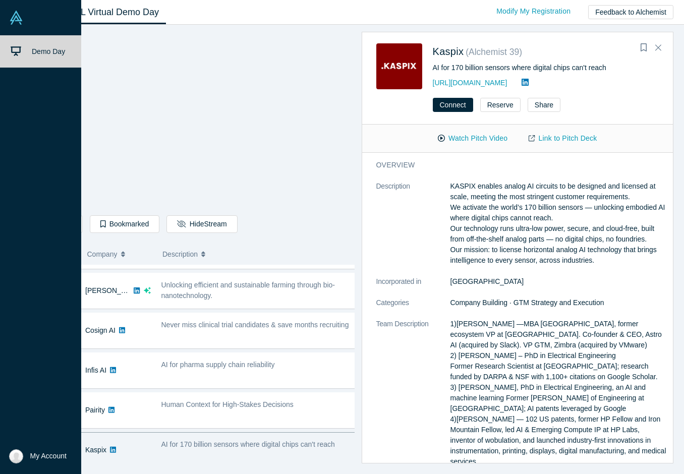
drag, startPoint x: 346, startPoint y: 33, endPoint x: 22, endPoint y: 182, distance: 356.3
click at [22, 182] on div "Demo Day" at bounding box center [44, 240] width 89 height 411
click at [34, 79] on div "Demo Day" at bounding box center [44, 240] width 89 height 411
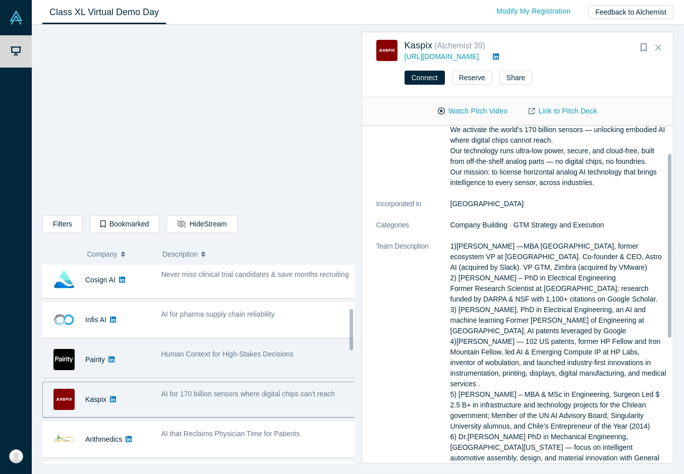
scroll to position [252, 0]
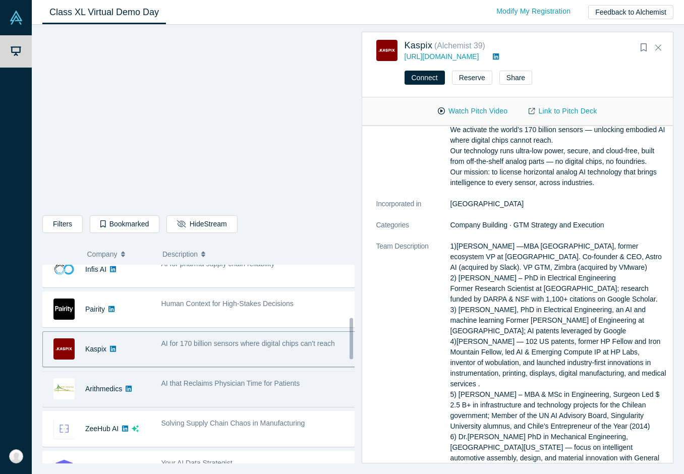
click at [265, 388] on div "AI that Reclaims Physician Time for Patients" at bounding box center [259, 389] width 206 height 32
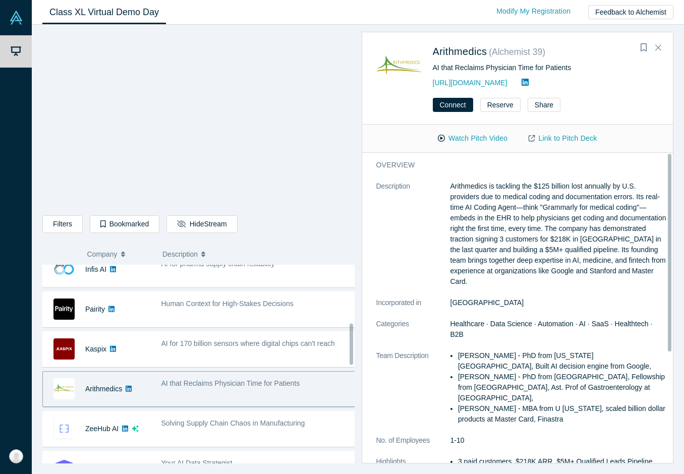
scroll to position [287, 0]
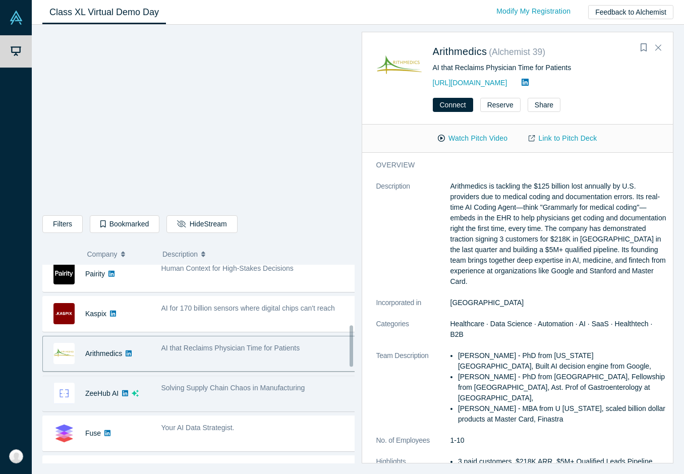
click at [248, 390] on div "Solving Supply Chain Chaos in Manufacturing" at bounding box center [258, 388] width 195 height 11
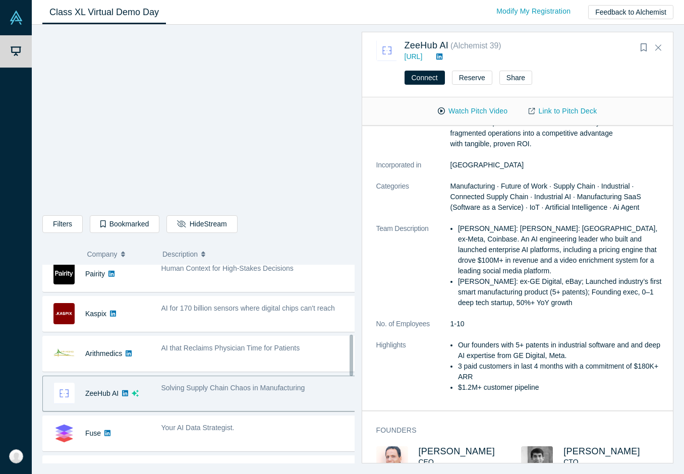
scroll to position [340, 0]
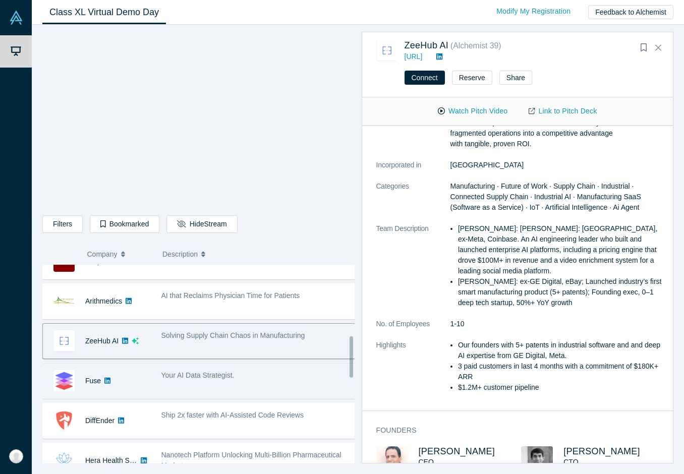
click at [233, 374] on div "Your AI Data Strategist." at bounding box center [258, 375] width 195 height 11
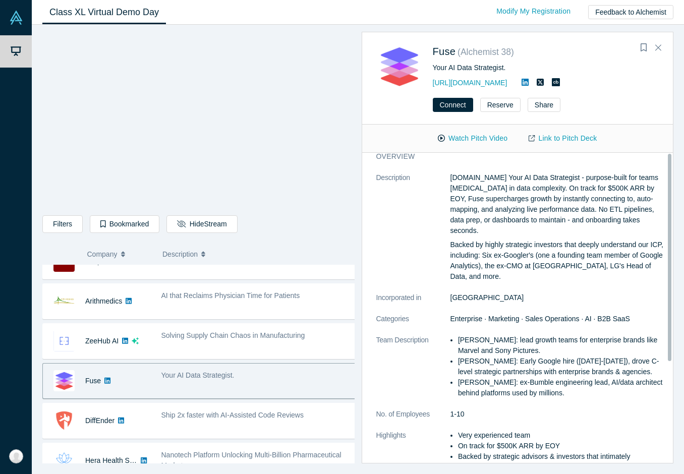
scroll to position [0, 0]
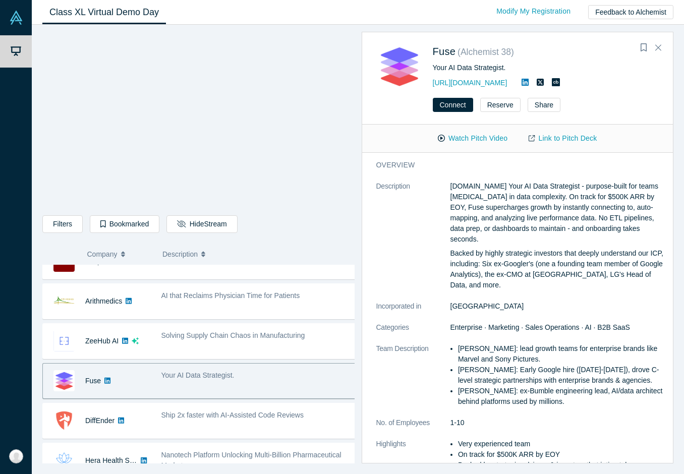
click at [489, 249] on p "Backed by highly strategic investors that deeply understand our ICP, including:…" at bounding box center [558, 269] width 216 height 42
